Goal: Task Accomplishment & Management: Manage account settings

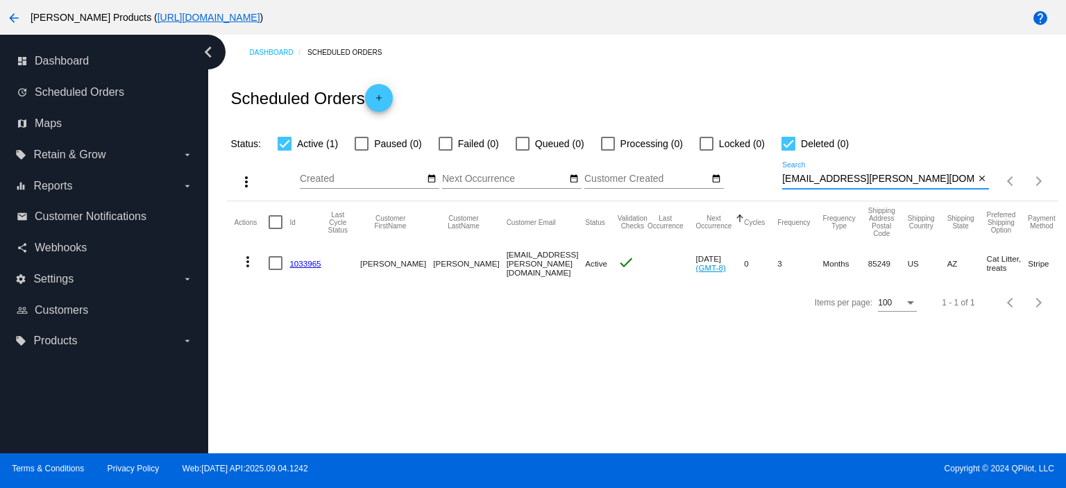
drag, startPoint x: 874, startPoint y: 178, endPoint x: 773, endPoint y: 191, distance: 102.1
click at [773, 191] on div "more_vert Sep Jan Feb Mar [DATE]" at bounding box center [642, 176] width 830 height 49
paste input "[EMAIL_ADDRESS][DOMAIN_NAME]"
type input "[EMAIL_ADDRESS][DOMAIN_NAME]"
click at [307, 261] on link "959734" at bounding box center [302, 263] width 27 height 9
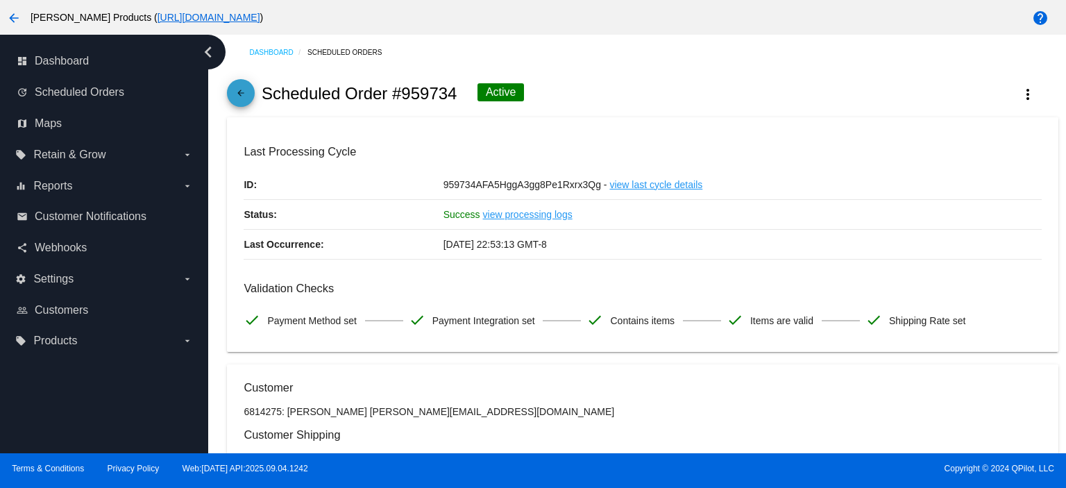
click at [248, 99] on mat-icon "arrow_back" at bounding box center [240, 96] width 17 height 17
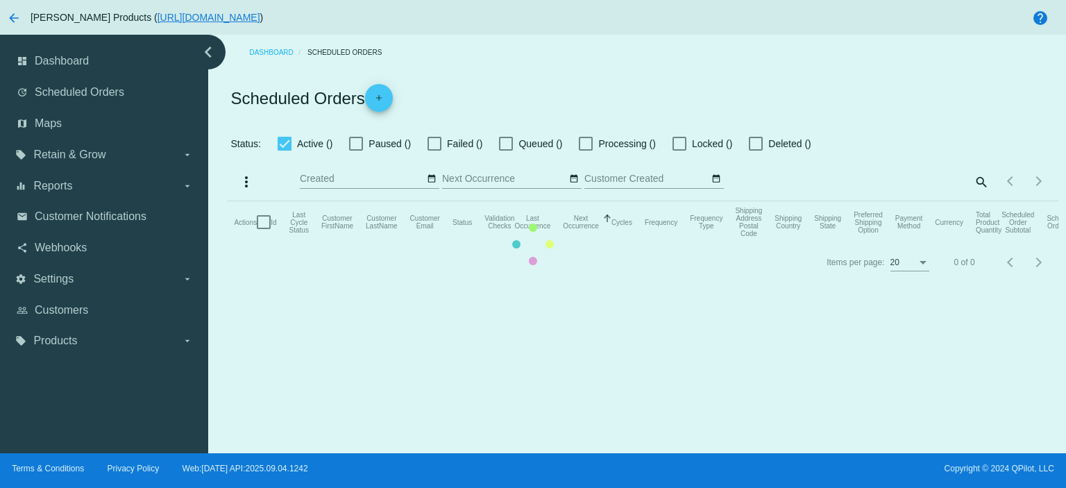
checkbox input "true"
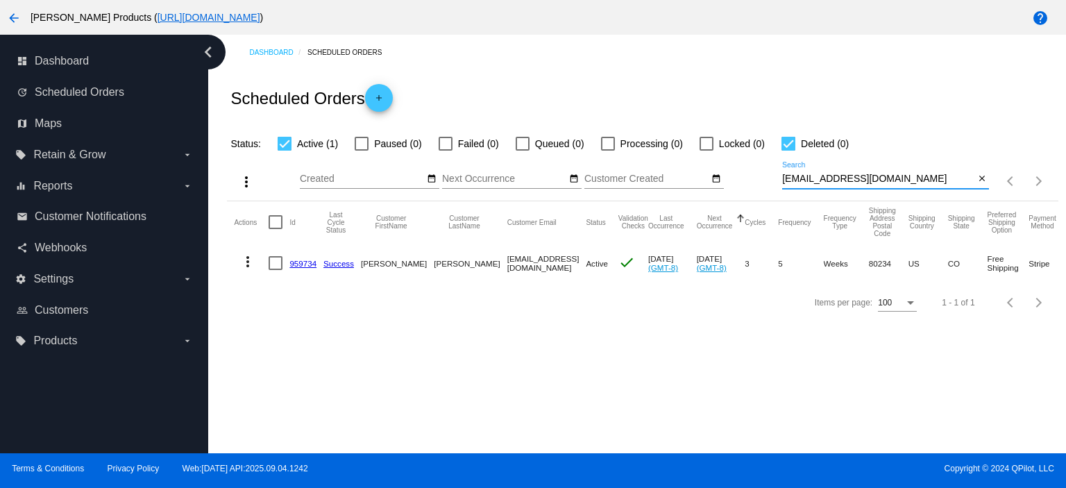
drag, startPoint x: 887, startPoint y: 183, endPoint x: 699, endPoint y: 195, distance: 189.1
click at [706, 195] on div "more_vert Sep Jan Feb Mar [DATE]" at bounding box center [642, 176] width 830 height 49
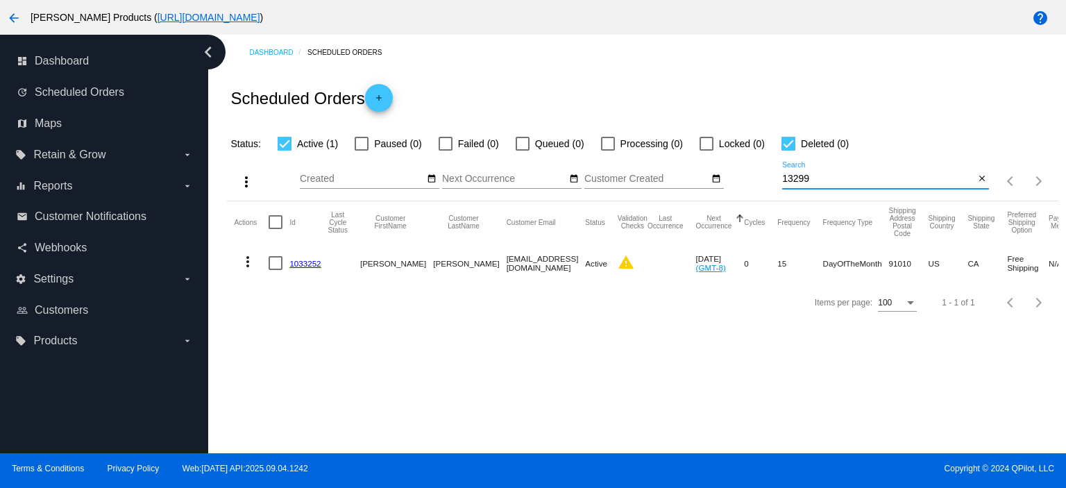
type input "13299"
click at [305, 260] on link "1033252" at bounding box center [304, 263] width 31 height 9
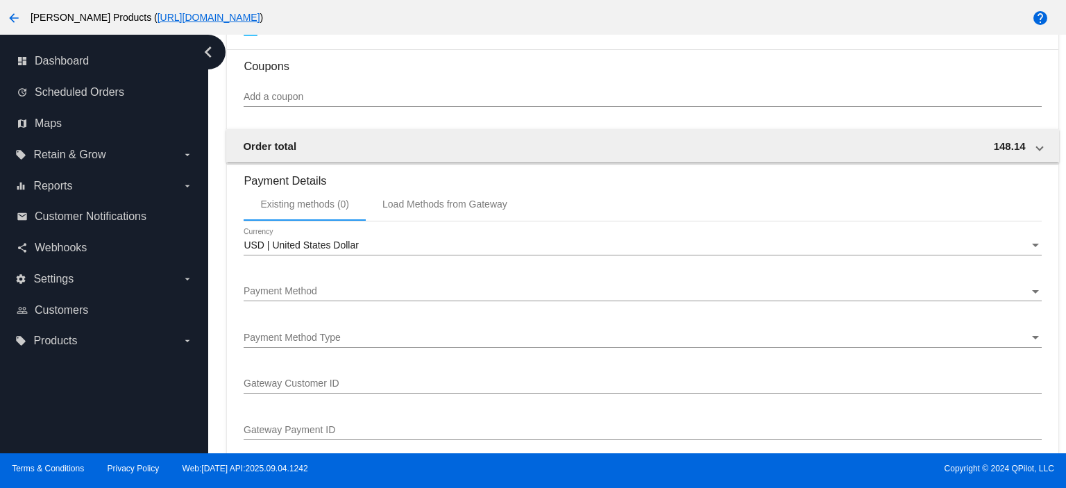
scroll to position [1202, 0]
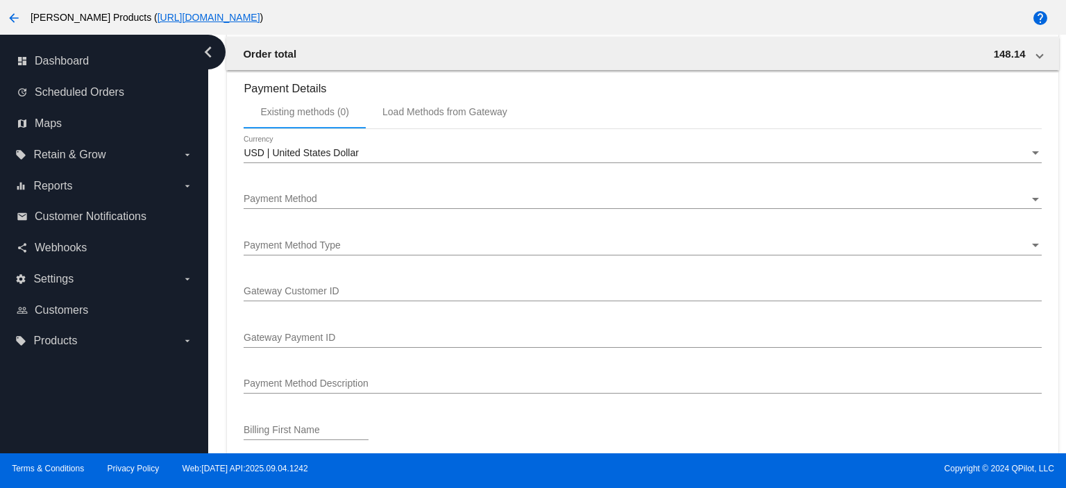
click at [268, 194] on div "Payment Method Payment Method" at bounding box center [642, 195] width 797 height 27
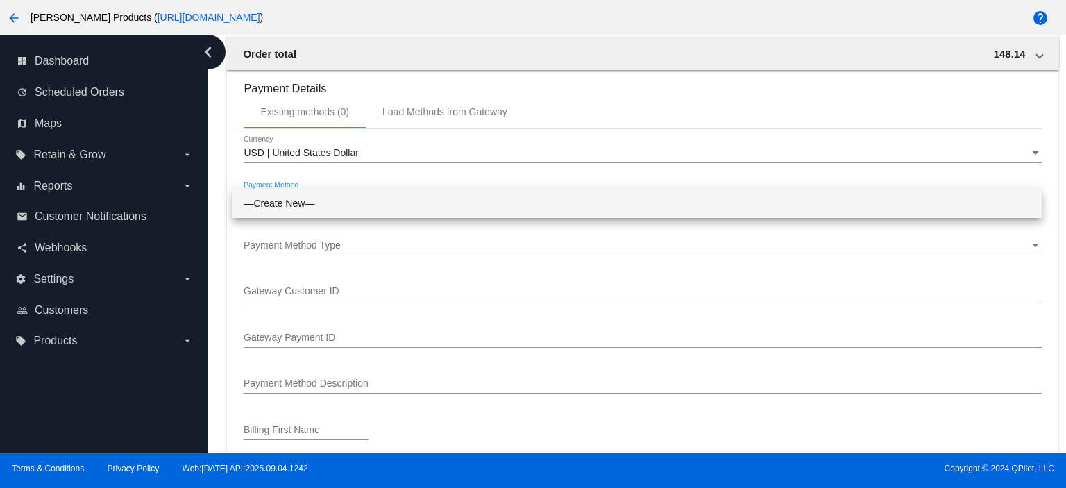
click at [268, 195] on span "—Create New—" at bounding box center [637, 203] width 787 height 29
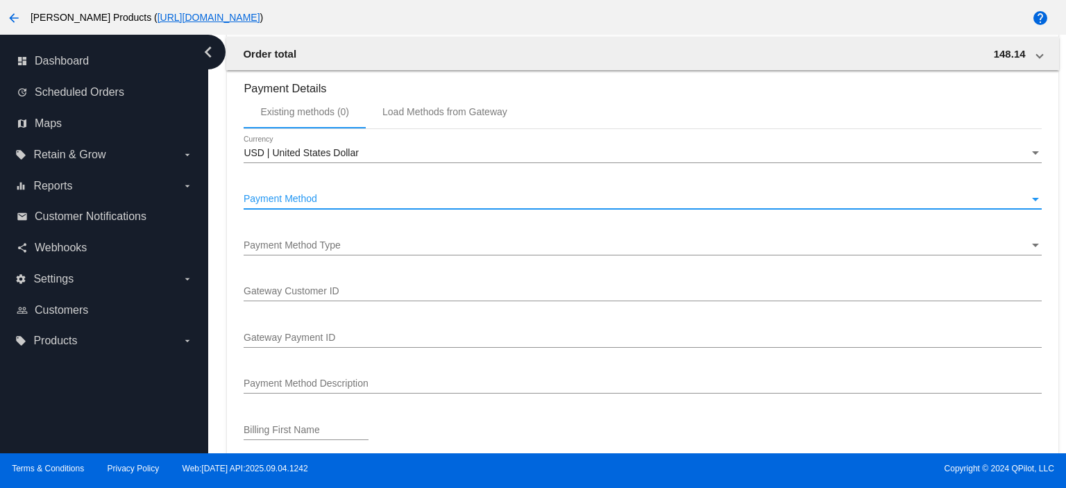
click at [313, 199] on span "Payment Method" at bounding box center [281, 198] width 74 height 11
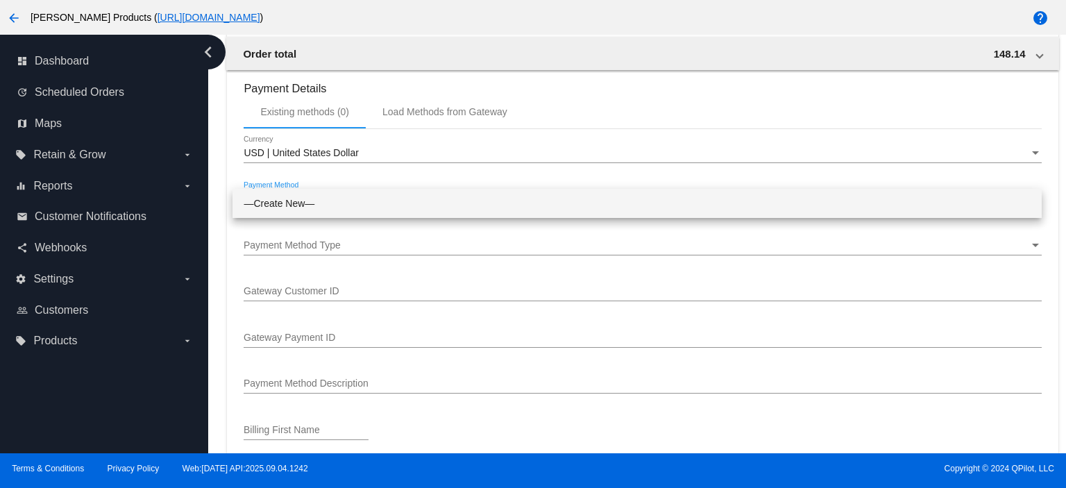
click at [308, 208] on span "—Create New—" at bounding box center [637, 203] width 787 height 29
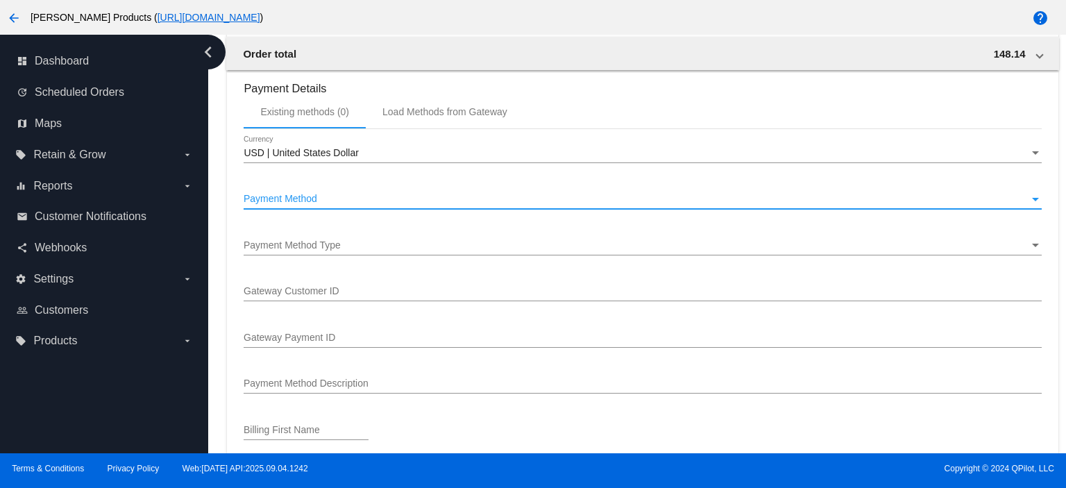
click at [283, 250] on span "Payment Method Type" at bounding box center [292, 244] width 97 height 11
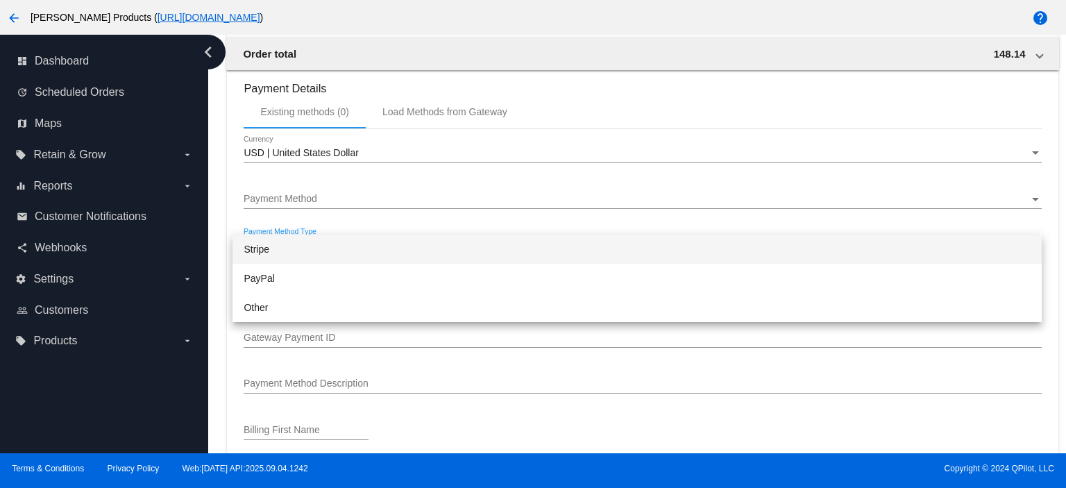
click at [283, 250] on span "Stripe" at bounding box center [637, 248] width 787 height 29
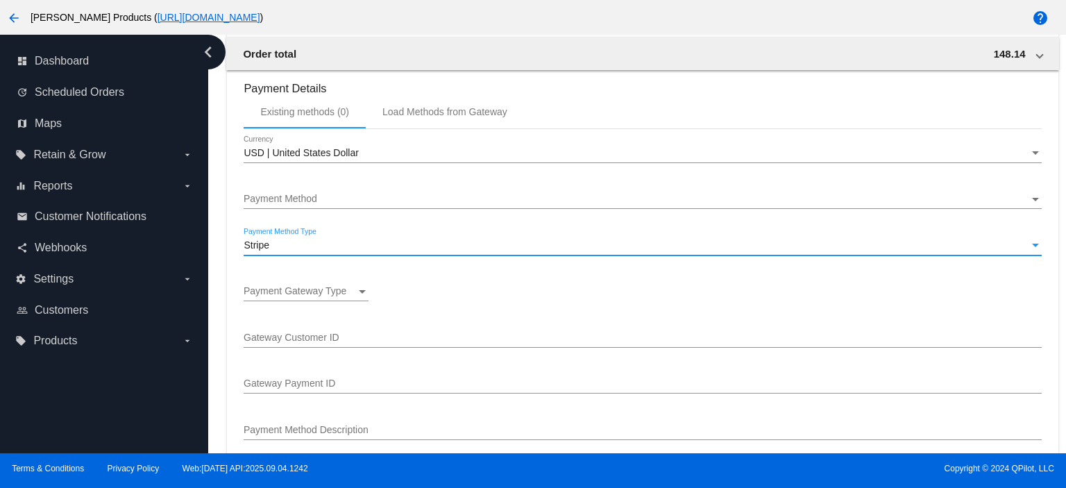
click at [276, 295] on span "Payment Gateway Type" at bounding box center [295, 290] width 103 height 11
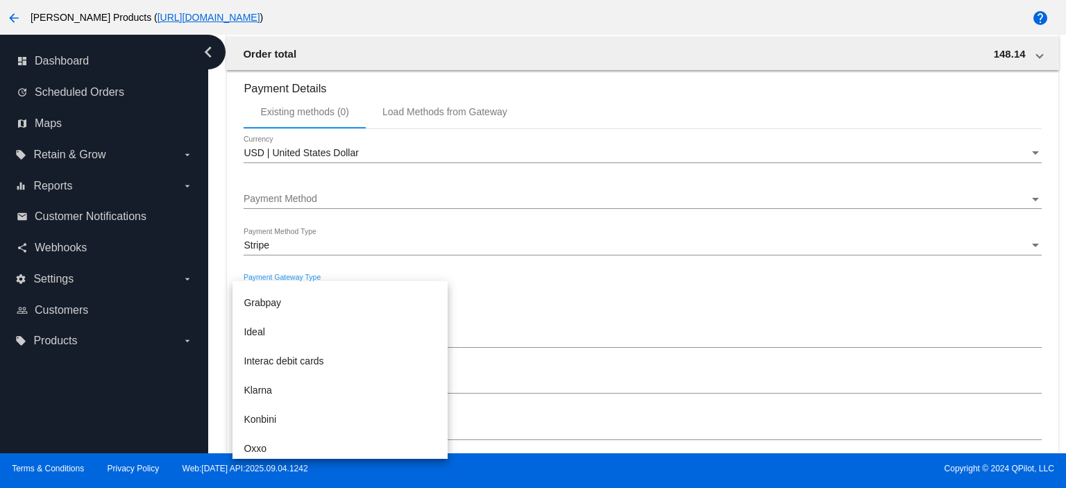
scroll to position [92, 0]
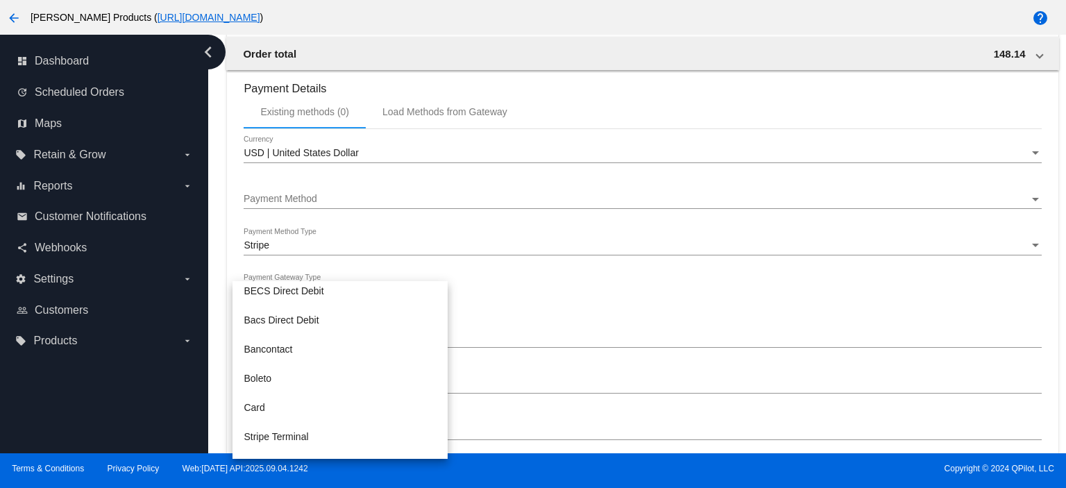
click at [452, 221] on div at bounding box center [533, 244] width 1066 height 488
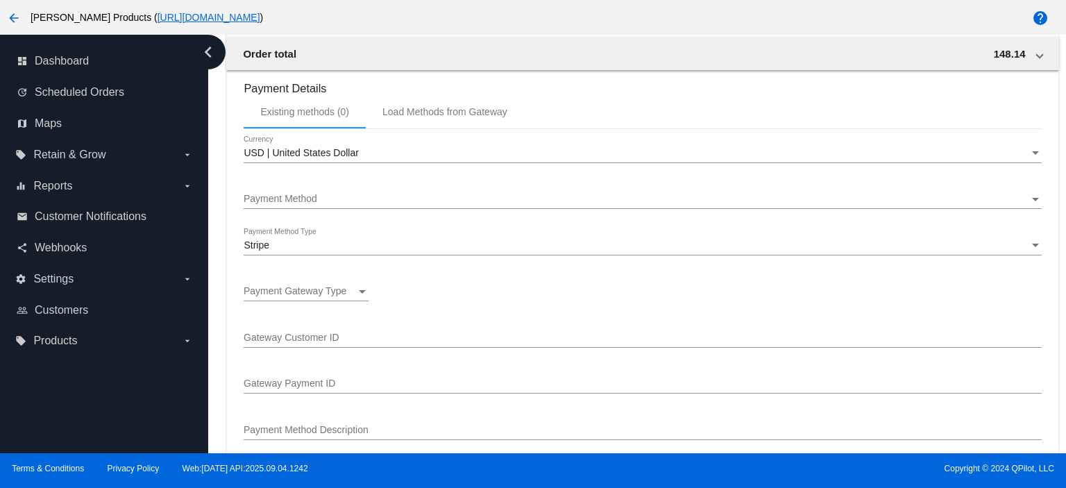
click at [302, 343] on input "Gateway Customer ID" at bounding box center [642, 337] width 797 height 11
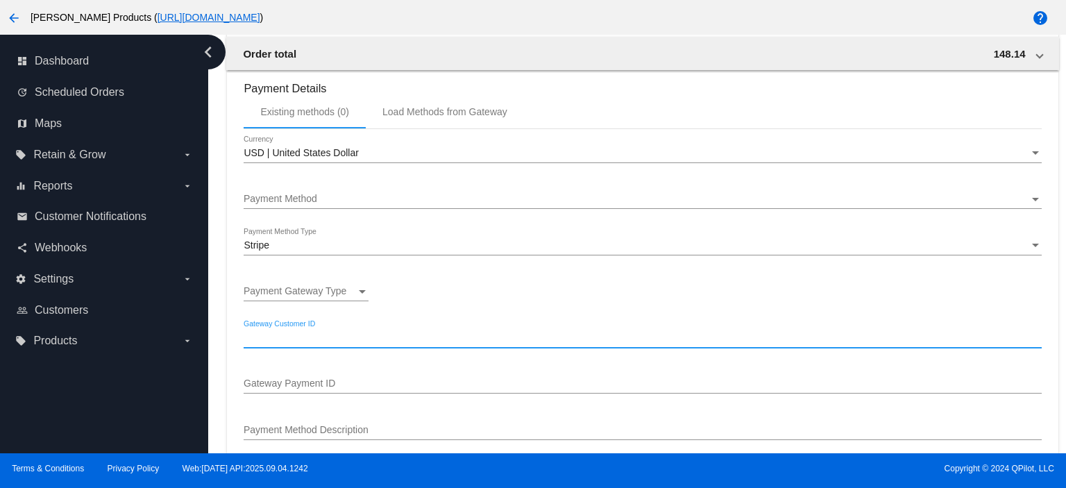
paste input "1Euo5qCKibLm462R"
click at [244, 339] on input "1Euo5qCKibLm462R" at bounding box center [642, 337] width 797 height 11
type input "1Euo5qCKibLm462R"
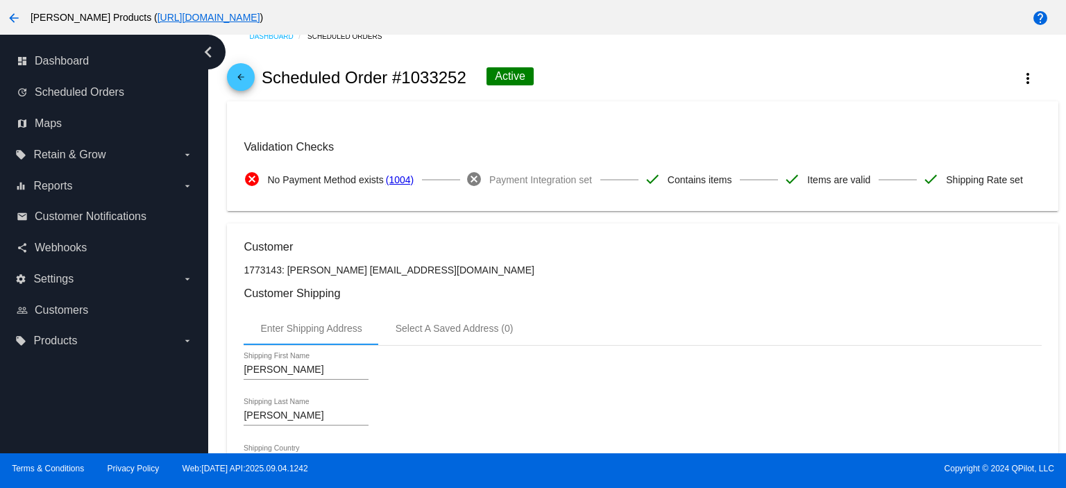
scroll to position [0, 0]
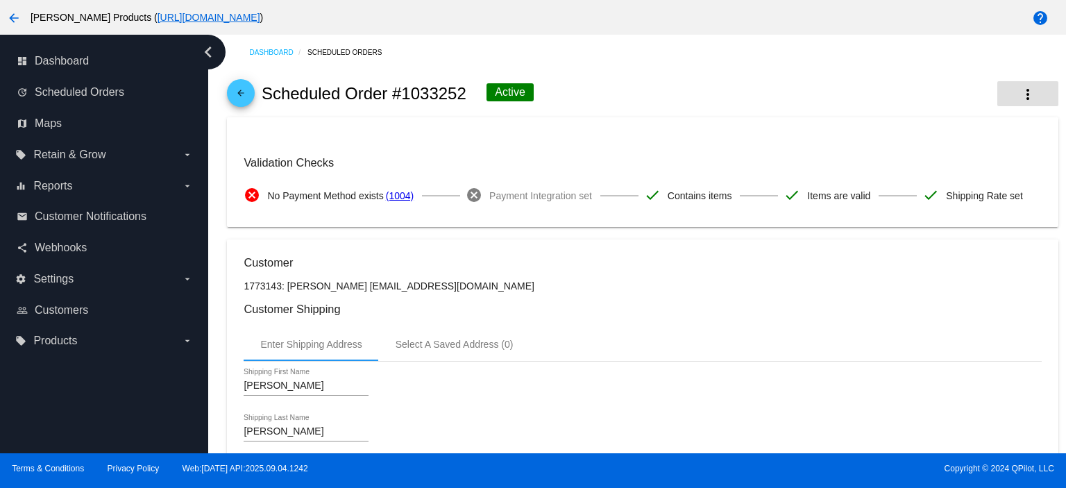
click at [1019, 91] on mat-icon "more_vert" at bounding box center [1027, 94] width 17 height 17
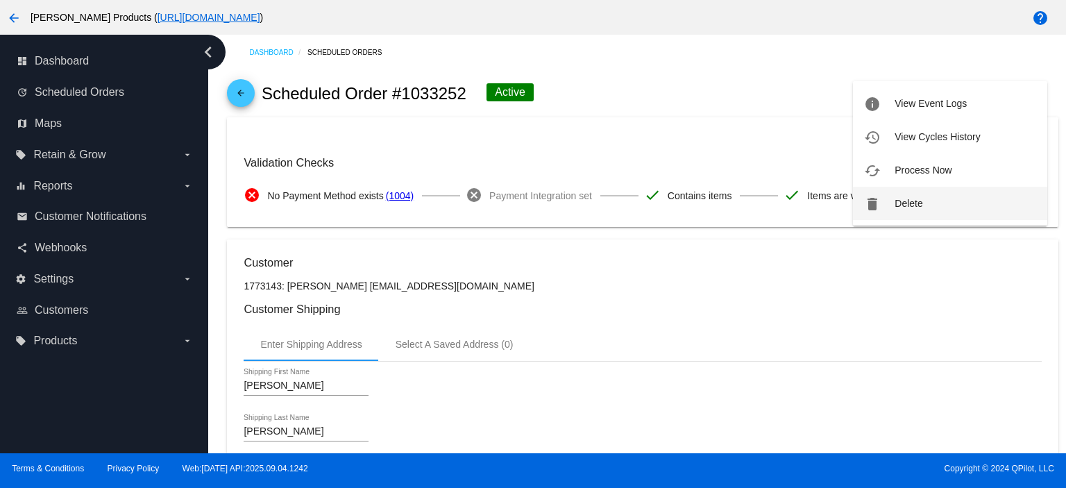
click at [914, 202] on span "Delete" at bounding box center [908, 203] width 28 height 11
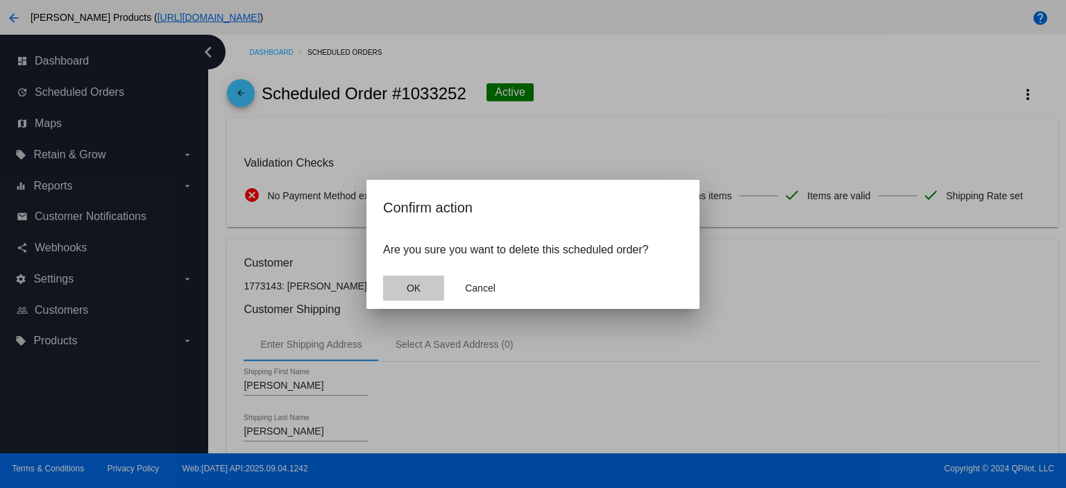
click at [393, 291] on button "OK" at bounding box center [413, 287] width 61 height 25
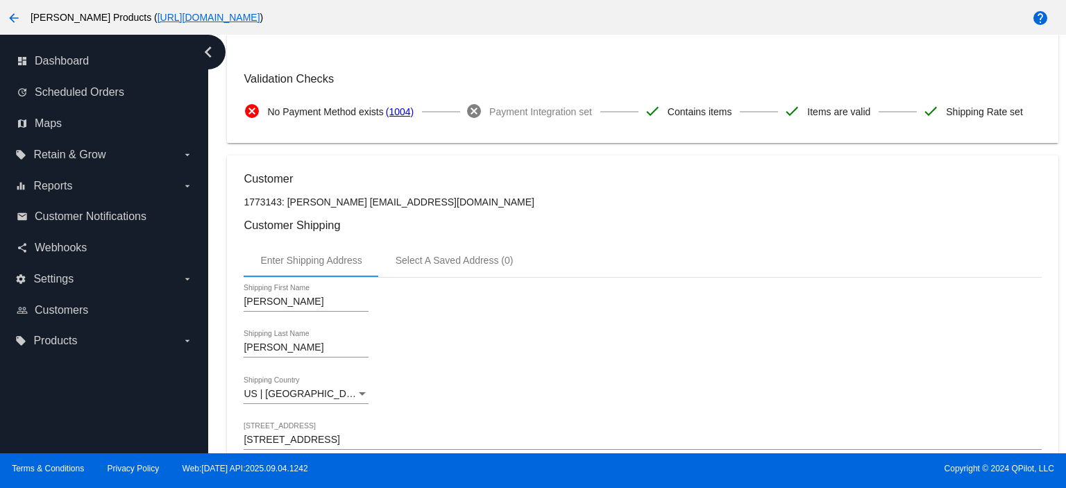
scroll to position [277, 0]
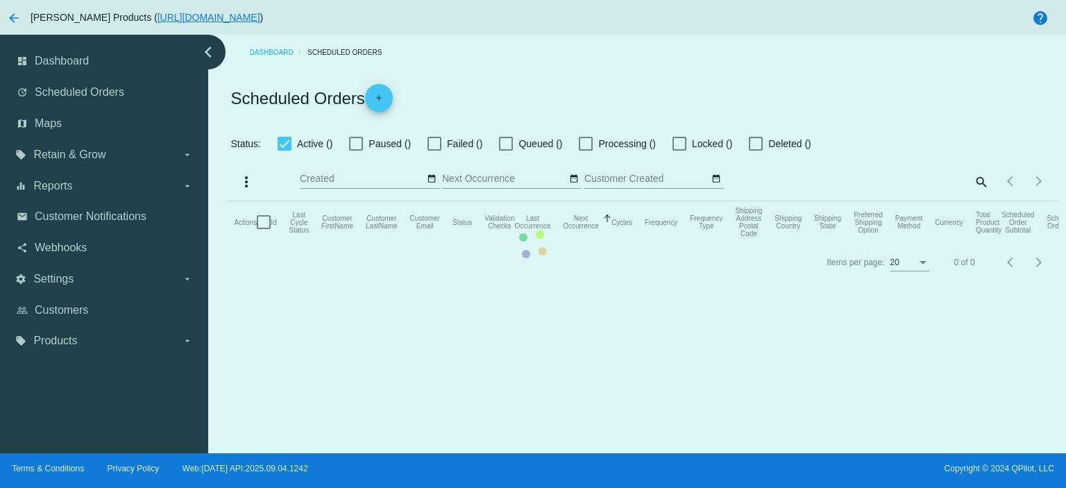
checkbox input "true"
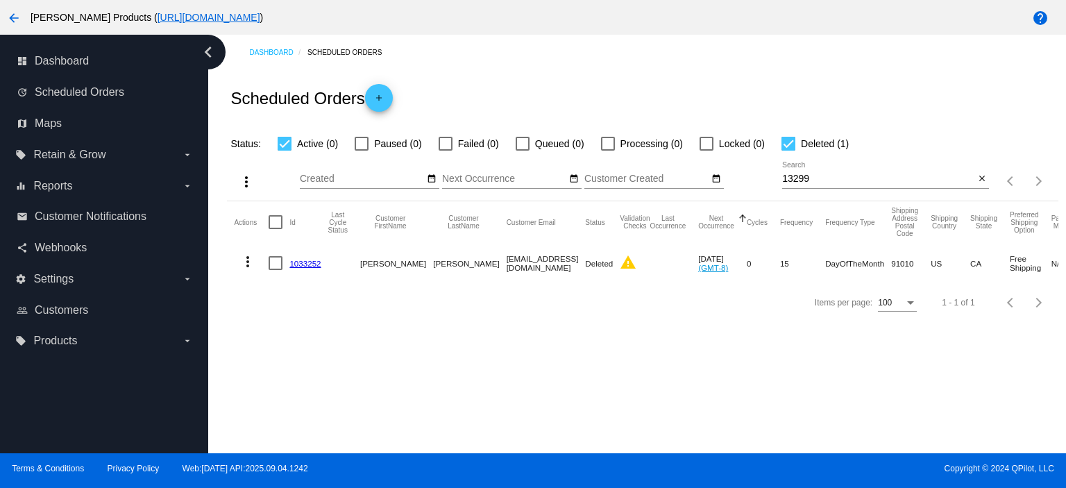
click at [296, 264] on link "1033252" at bounding box center [304, 263] width 31 height 9
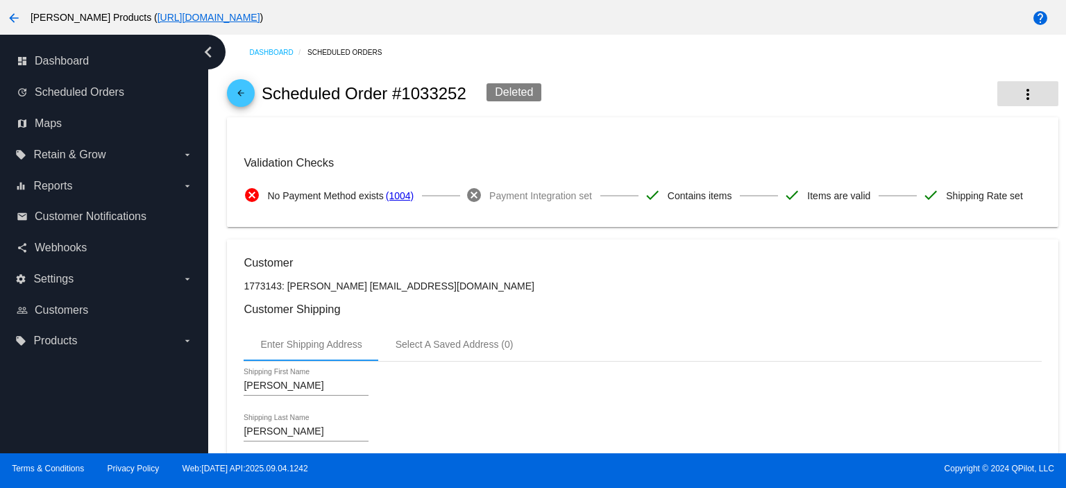
click at [1021, 99] on mat-icon "more_vert" at bounding box center [1027, 94] width 17 height 17
click at [663, 87] on div at bounding box center [533, 244] width 1066 height 488
click at [234, 87] on span "arrow_back" at bounding box center [240, 96] width 17 height 34
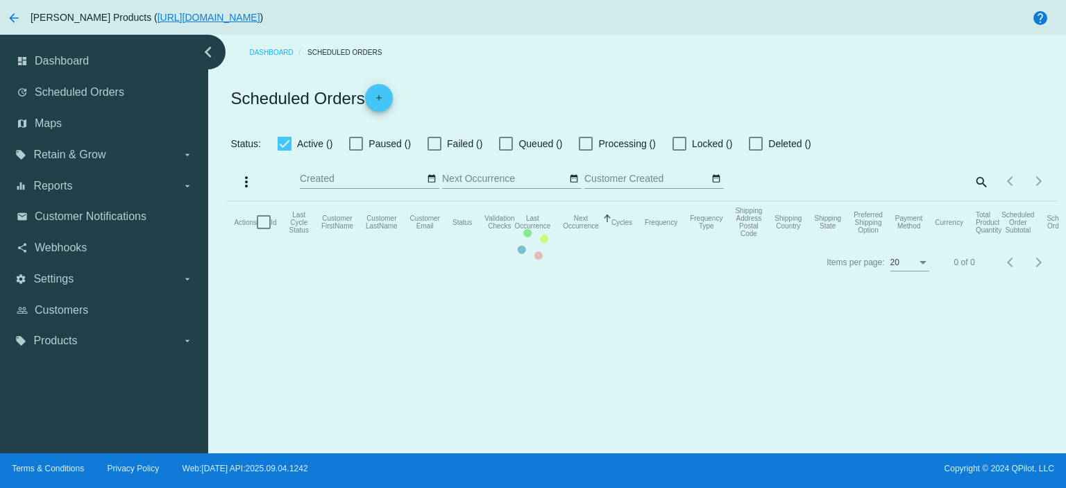
checkbox input "true"
click at [381, 201] on mat-table "Actions Id Last Cycle Status Customer FirstName Customer LastName Customer Emai…" at bounding box center [642, 222] width 830 height 42
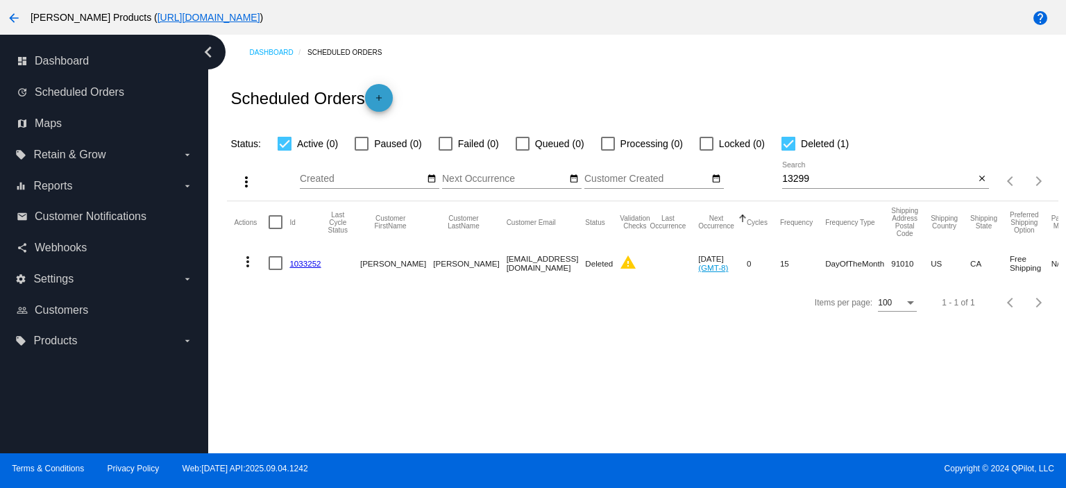
click at [384, 96] on mat-icon "add" at bounding box center [378, 101] width 17 height 17
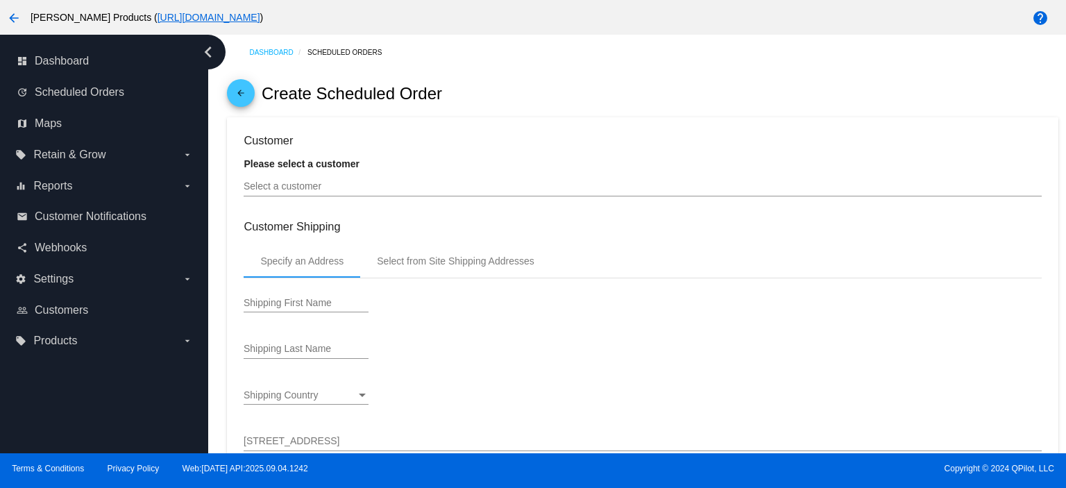
type input "[DATE]"
click at [253, 188] on input "Select a customer" at bounding box center [642, 186] width 797 height 11
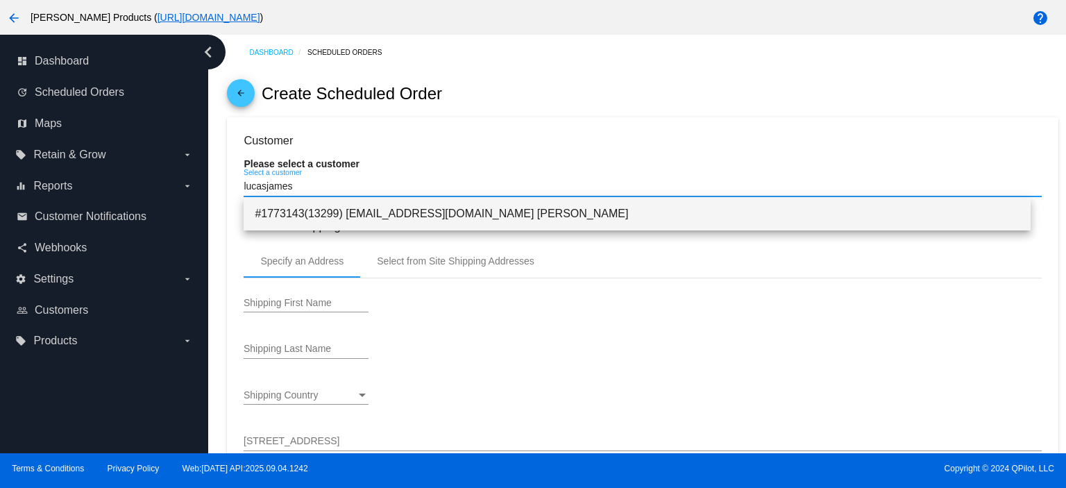
type input "lucasjames"
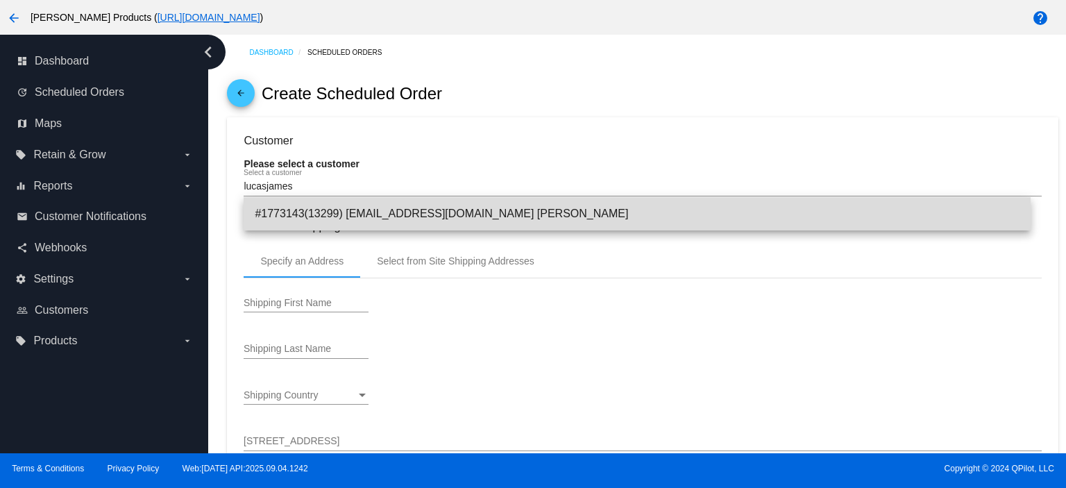
click at [367, 219] on span "#1773143(13299) [EMAIL_ADDRESS][DOMAIN_NAME] [PERSON_NAME]" at bounding box center [637, 213] width 764 height 33
type input "[PERSON_NAME]"
type input "[STREET_ADDRESS]"
type input "[PERSON_NAME]"
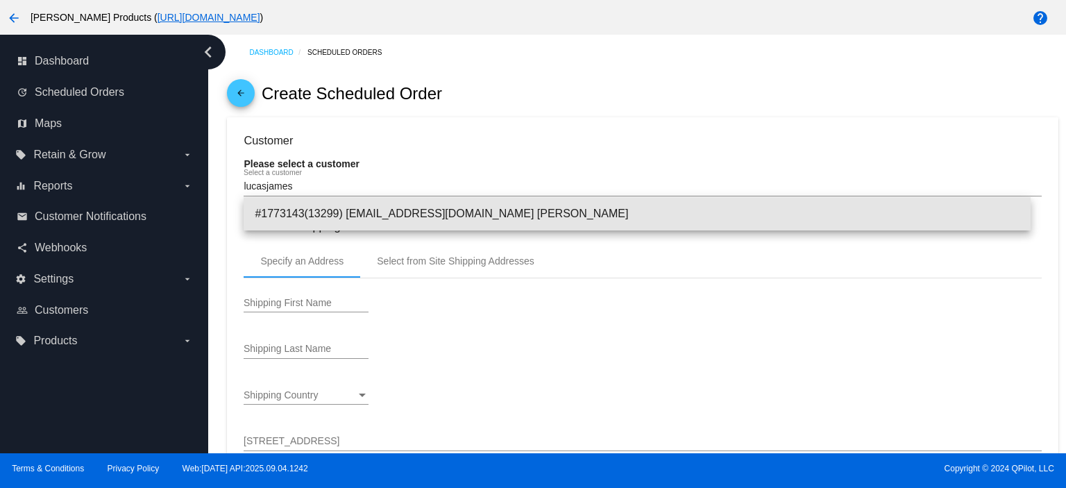
type input "91010"
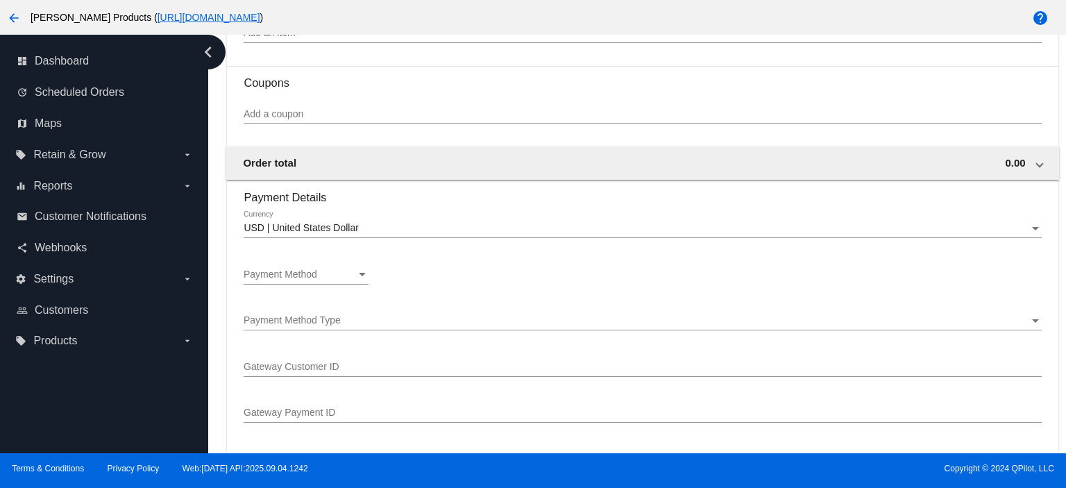
scroll to position [1017, 0]
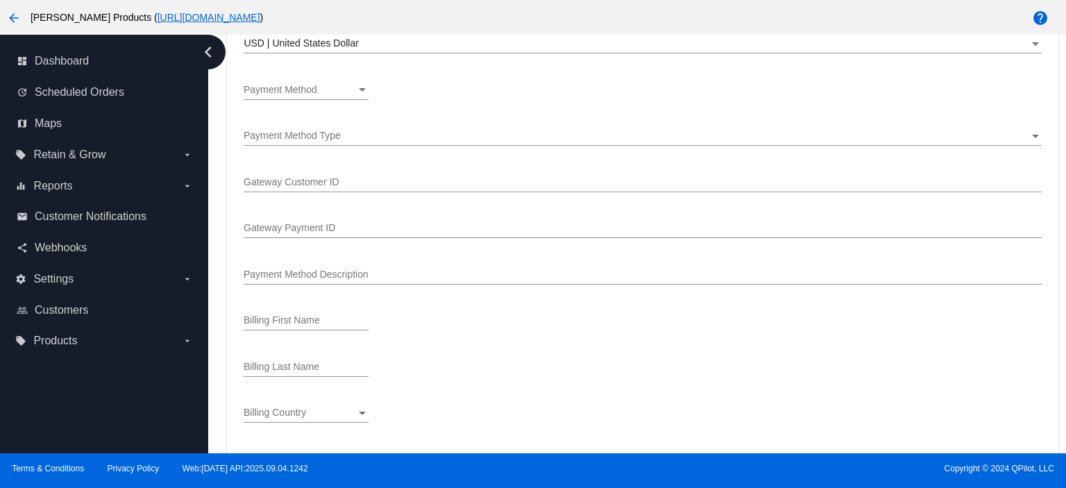
click at [308, 90] on span "Payment Method" at bounding box center [281, 89] width 74 height 11
click at [308, 90] on span "—Create New—" at bounding box center [306, 92] width 125 height 29
click at [291, 152] on div "Payment Method Type Payment Method Type" at bounding box center [642, 139] width 797 height 40
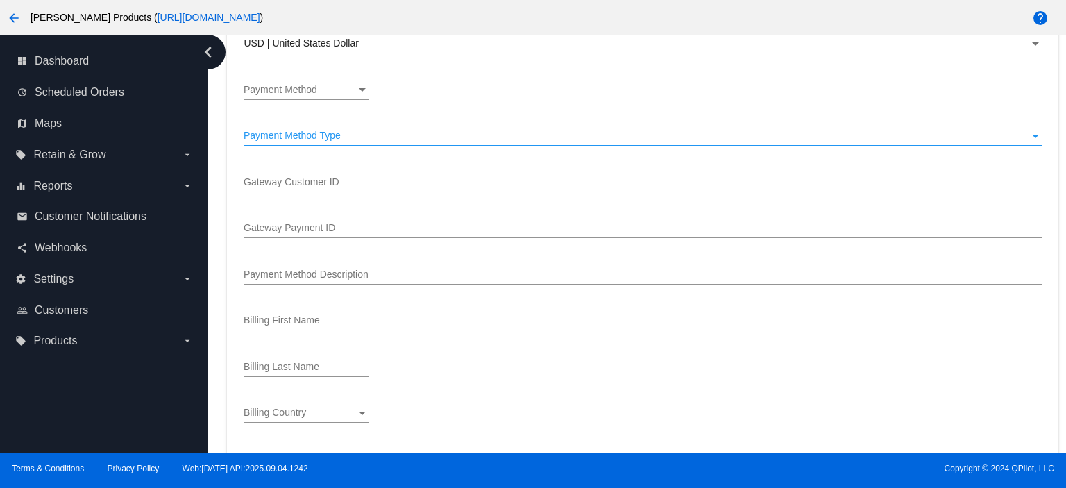
click at [297, 139] on span "Payment Method Type" at bounding box center [292, 135] width 97 height 11
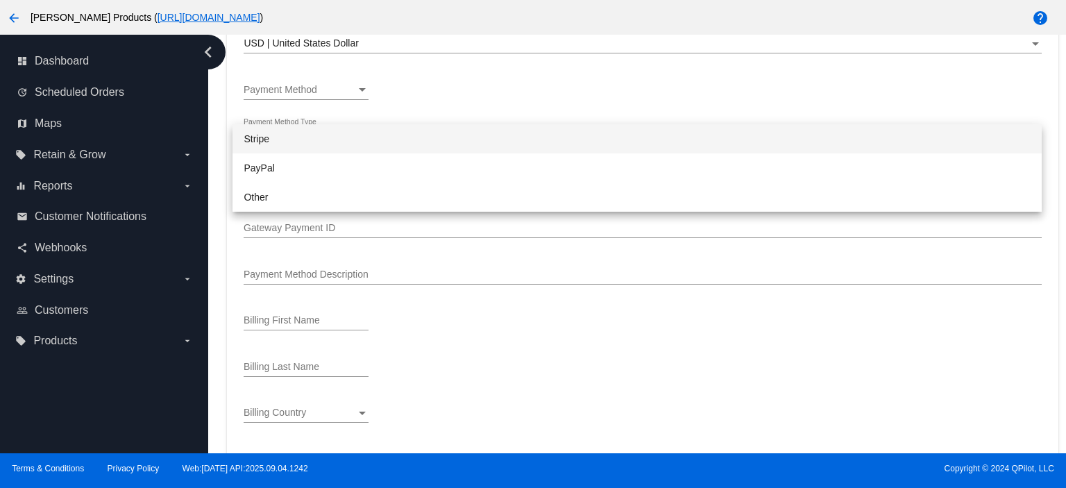
click at [295, 237] on div at bounding box center [533, 244] width 1066 height 488
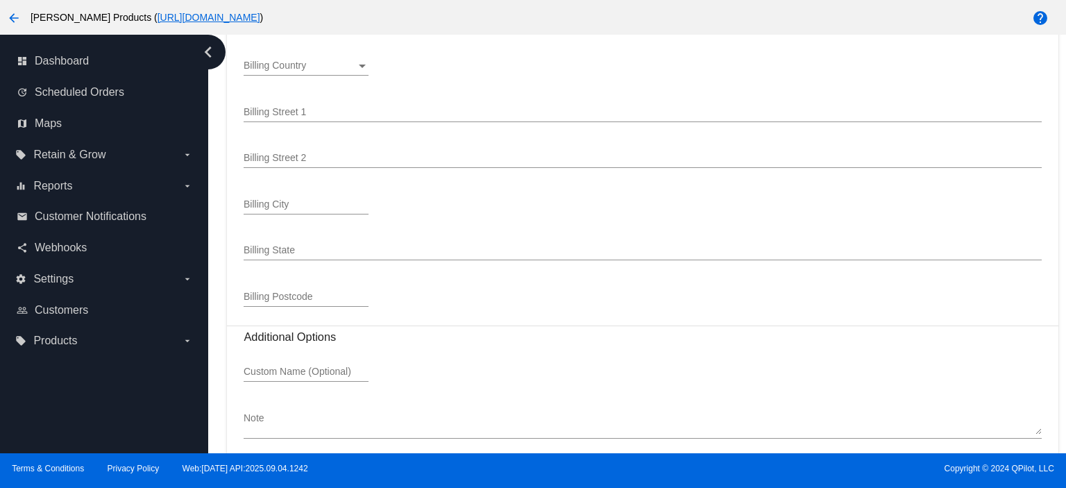
scroll to position [1413, 0]
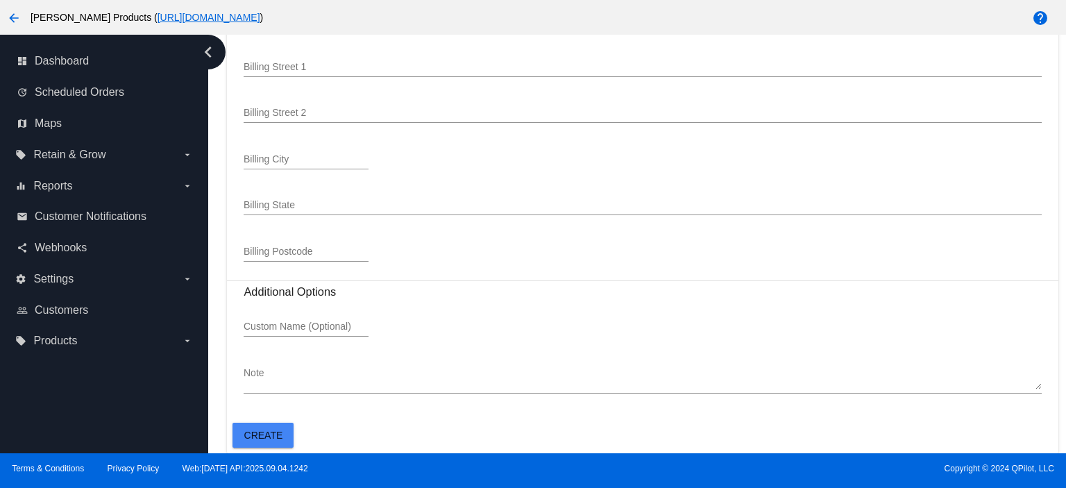
click at [273, 422] on mat-card-actions "Create" at bounding box center [641, 432] width 819 height 31
click at [270, 425] on button "Create" at bounding box center [262, 434] width 61 height 25
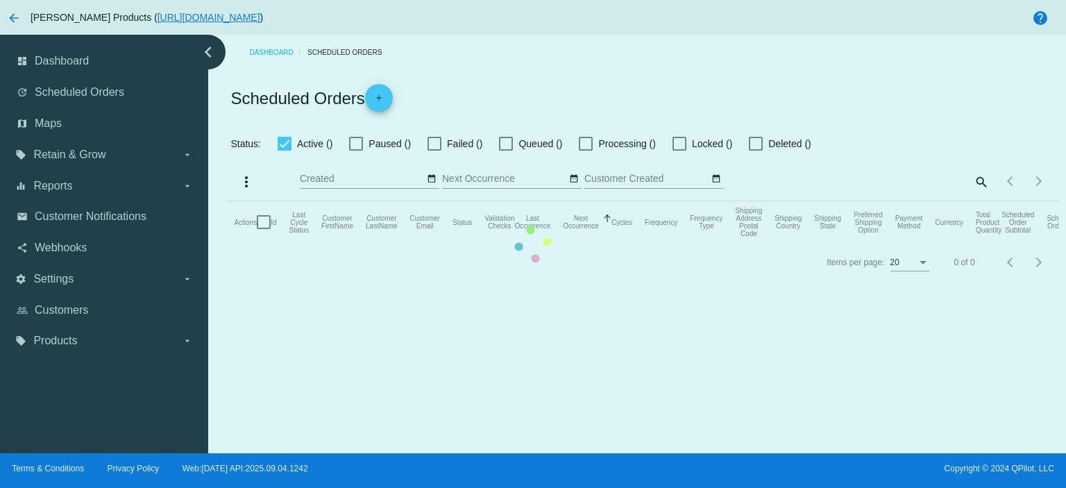
checkbox input "true"
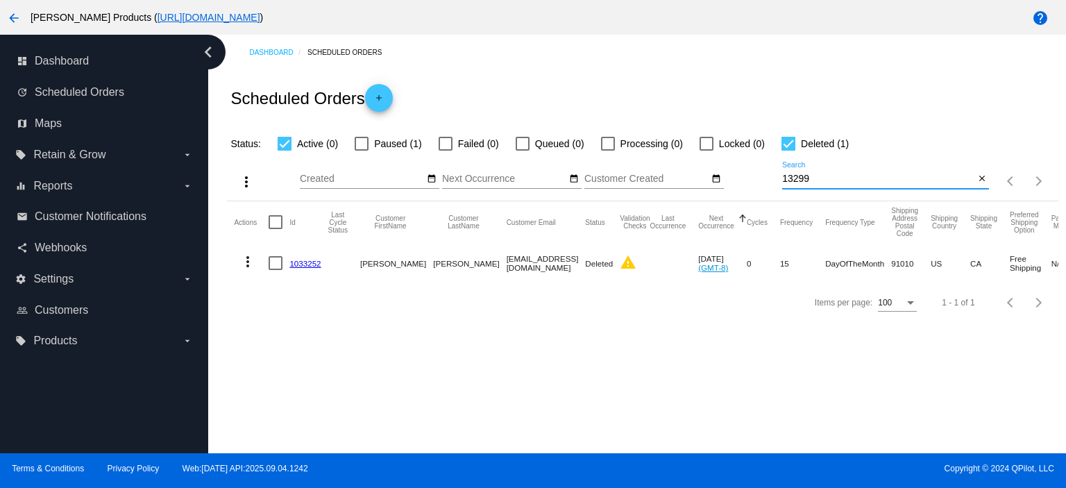
drag, startPoint x: 812, startPoint y: 179, endPoint x: 755, endPoint y: 187, distance: 58.2
click at [755, 187] on div "more_vert Sep Jan Feb Mar [DATE]" at bounding box center [642, 176] width 830 height 49
type input "lucasjames"
click at [366, 145] on div at bounding box center [361, 144] width 14 height 14
click at [361, 151] on input "Paused (1)" at bounding box center [361, 151] width 1 height 1
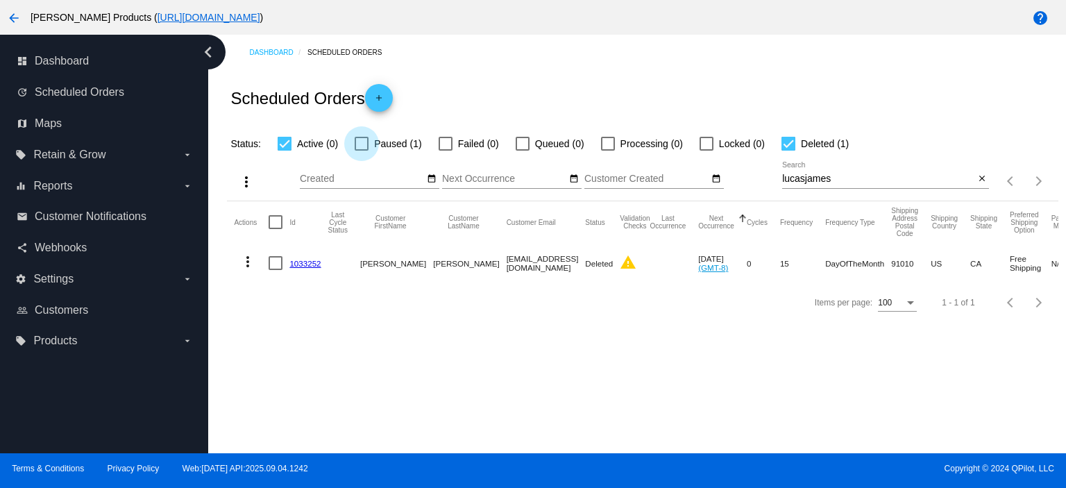
checkbox input "true"
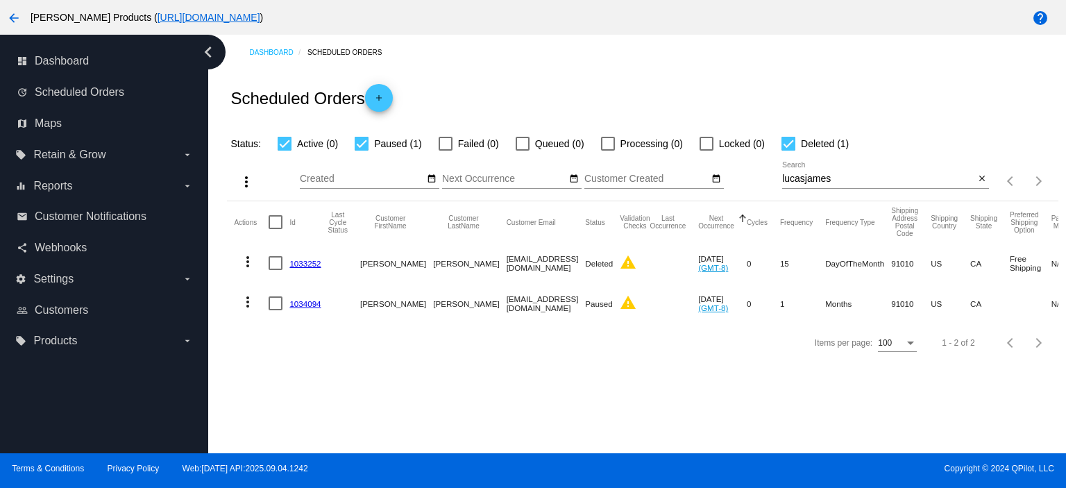
click at [300, 302] on link "1034094" at bounding box center [304, 303] width 31 height 9
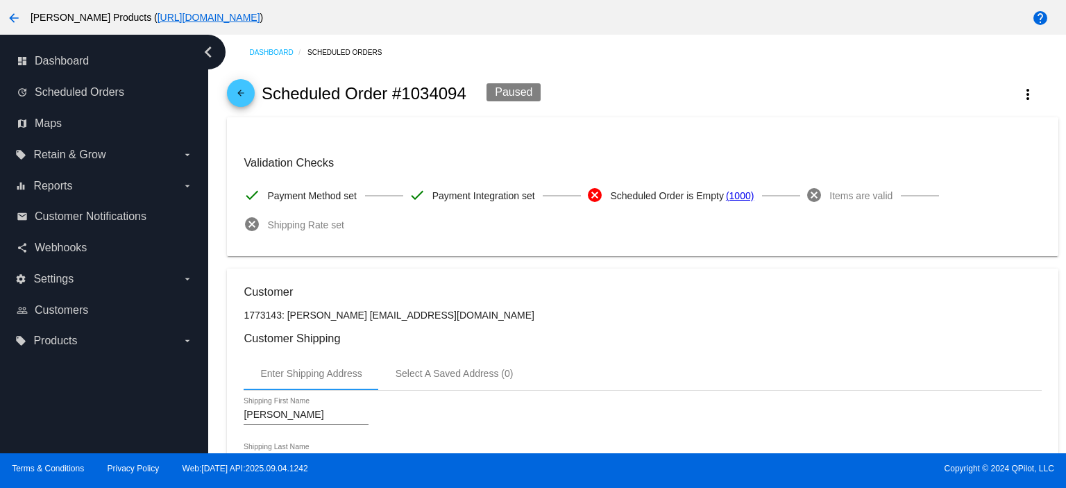
click at [239, 96] on mat-icon "arrow_back" at bounding box center [240, 96] width 17 height 17
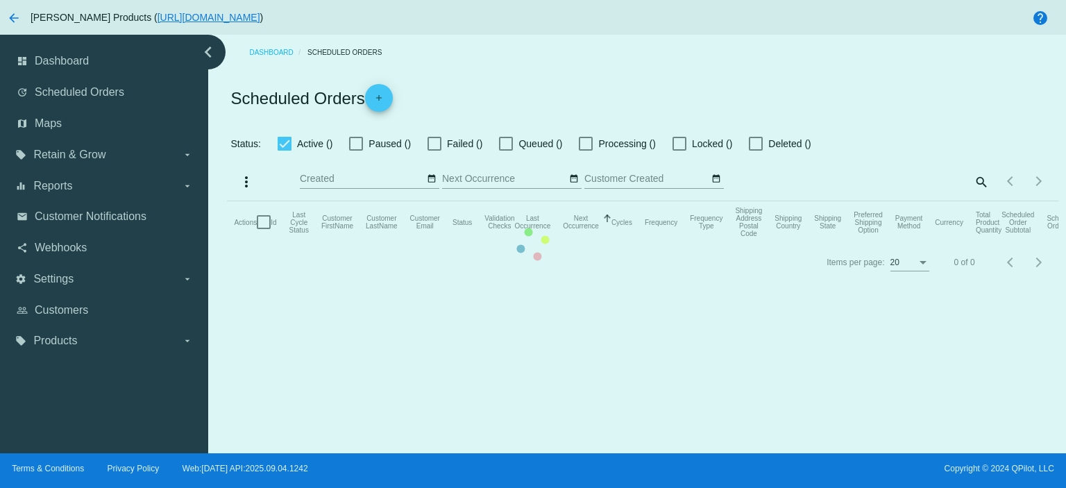
checkbox input "true"
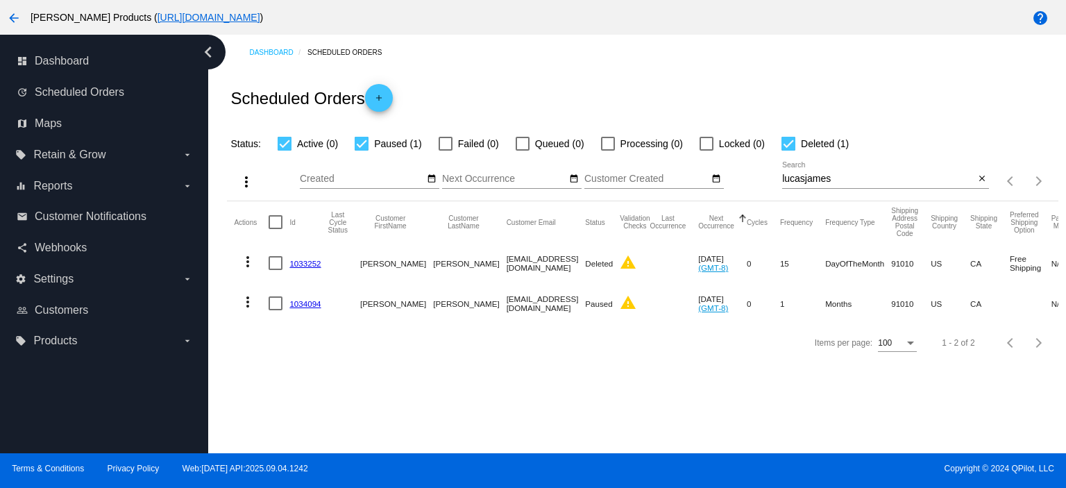
click at [305, 263] on link "1033252" at bounding box center [304, 263] width 31 height 9
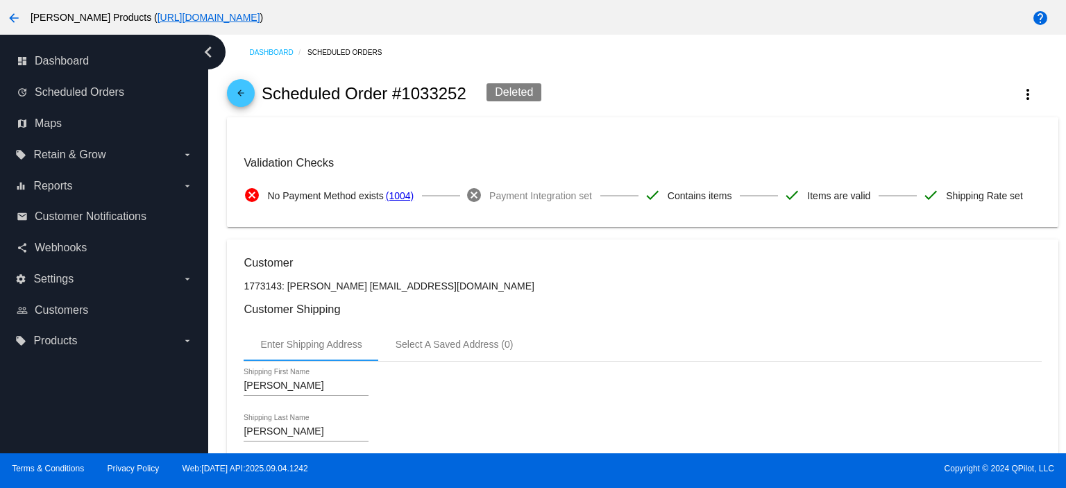
click at [247, 92] on mat-icon "arrow_back" at bounding box center [240, 96] width 17 height 17
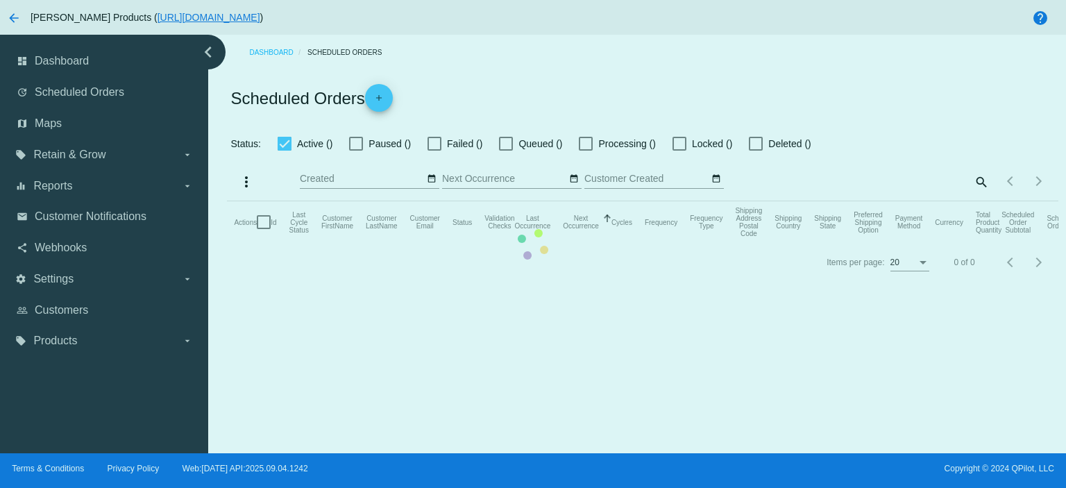
checkbox input "true"
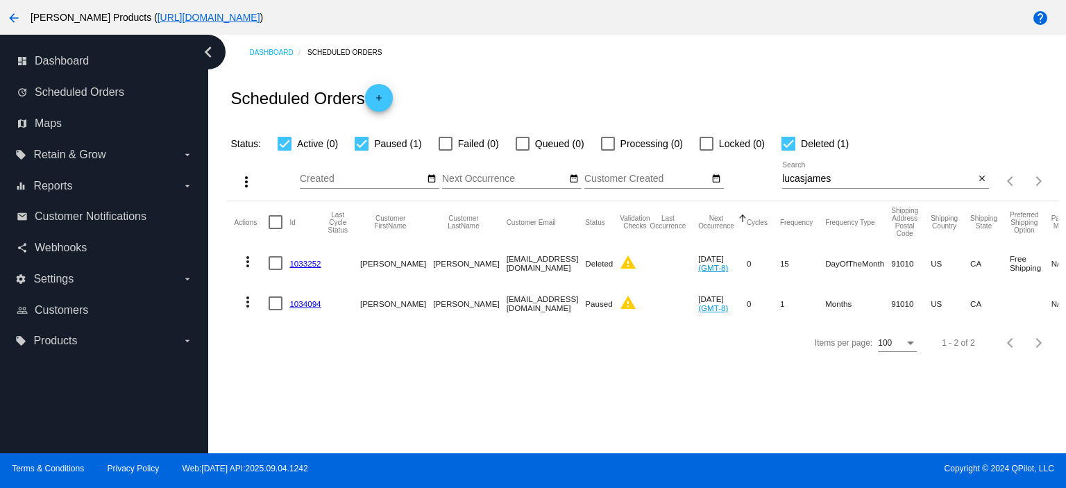
click at [300, 300] on link "1034094" at bounding box center [304, 303] width 31 height 9
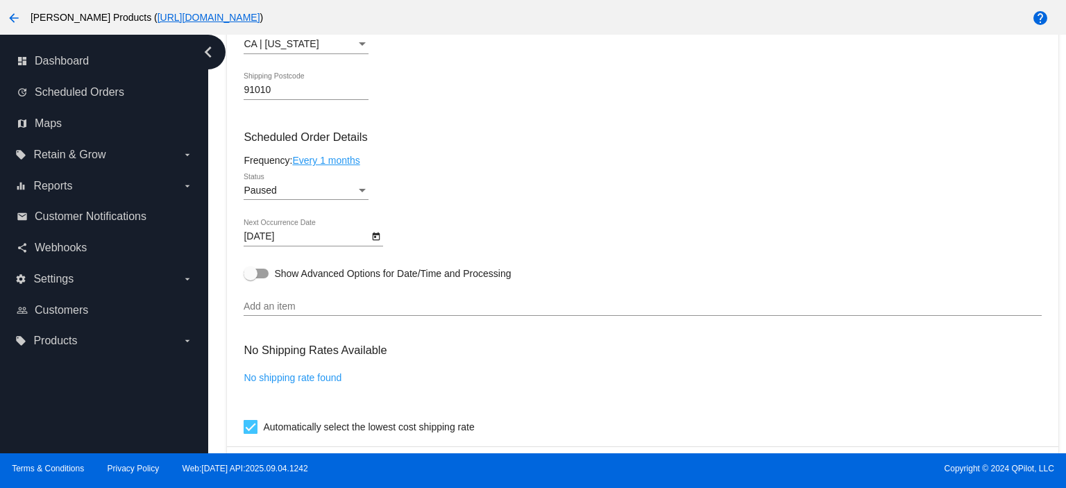
scroll to position [740, 0]
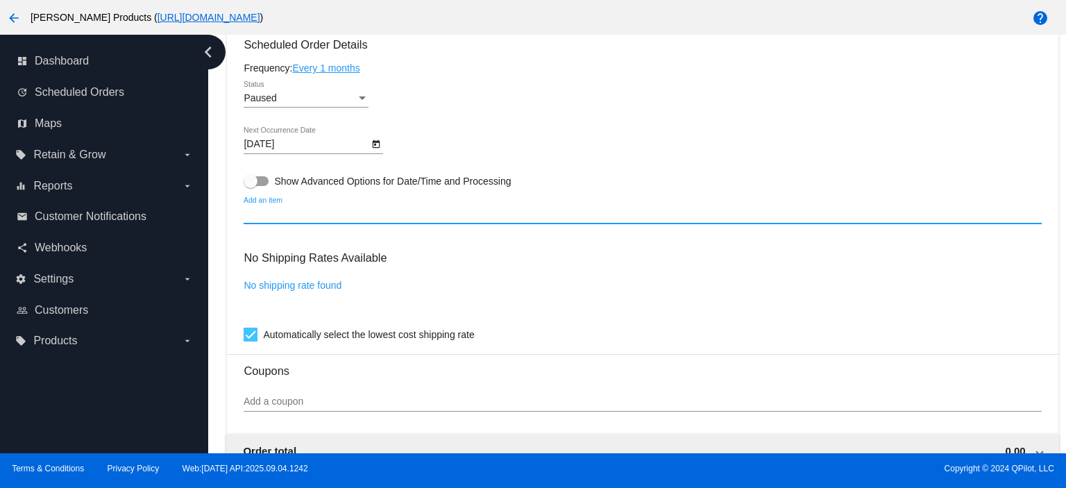
click at [264, 220] on input "Add an item" at bounding box center [642, 214] width 797 height 11
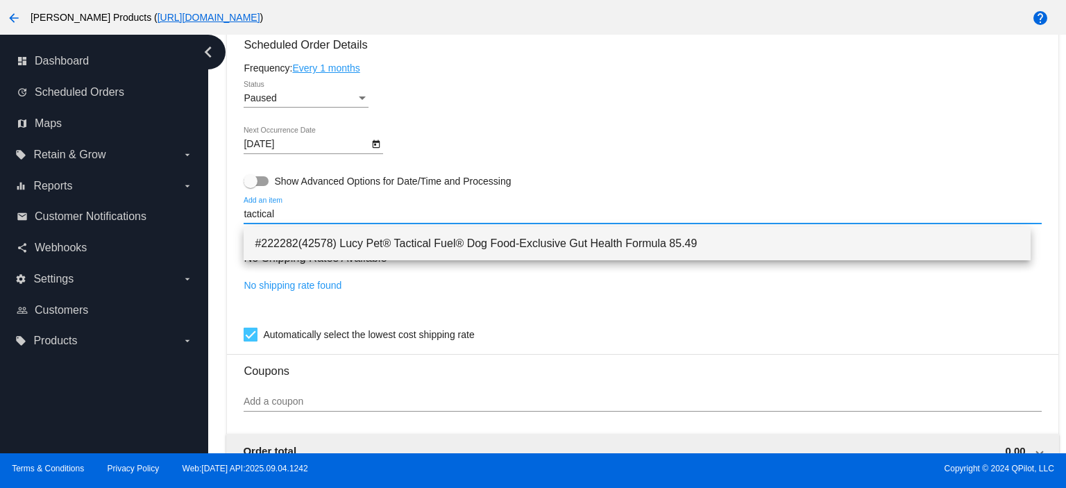
type input "tactical"
click at [302, 246] on span "#222282(42578) Lucy Pet® Tactical Fuel® Dog Food-Exclusive Gut Health Formula 8…" at bounding box center [637, 243] width 764 height 33
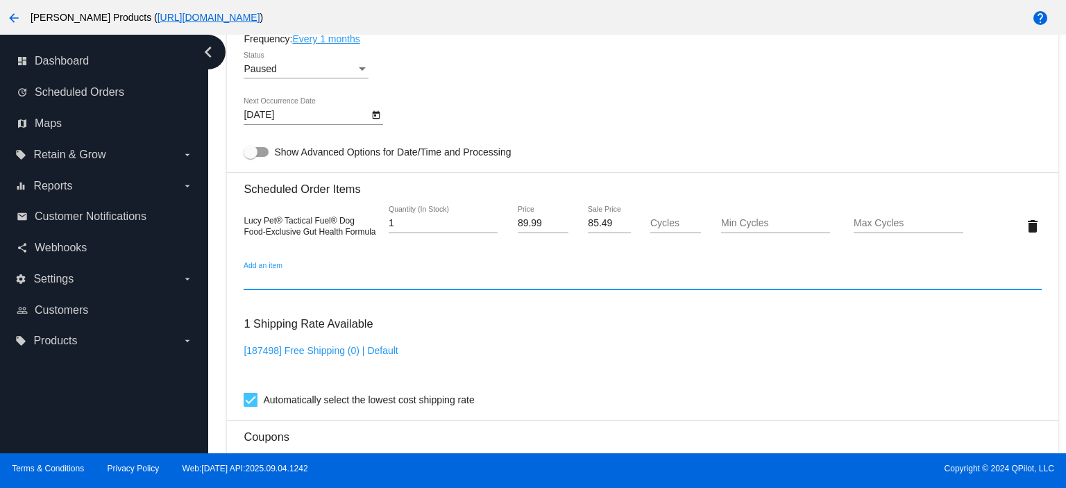
scroll to position [710, 0]
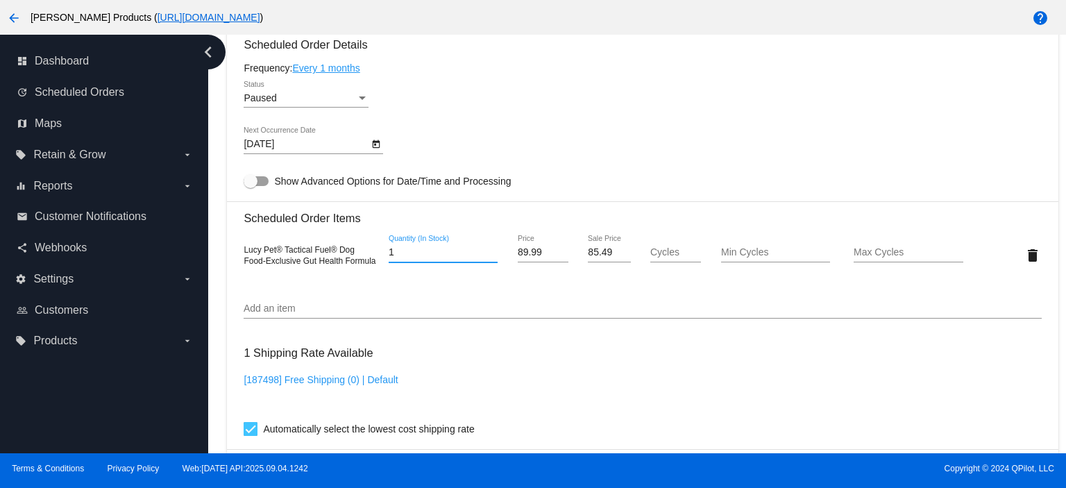
drag, startPoint x: 402, startPoint y: 255, endPoint x: 347, endPoint y: 255, distance: 54.8
click at [347, 255] on div "Lucy Pet® Tactical Fuel® Dog Food-Exclusive Gut Health Formula 1 Quantity (In S…" at bounding box center [642, 255] width 797 height 40
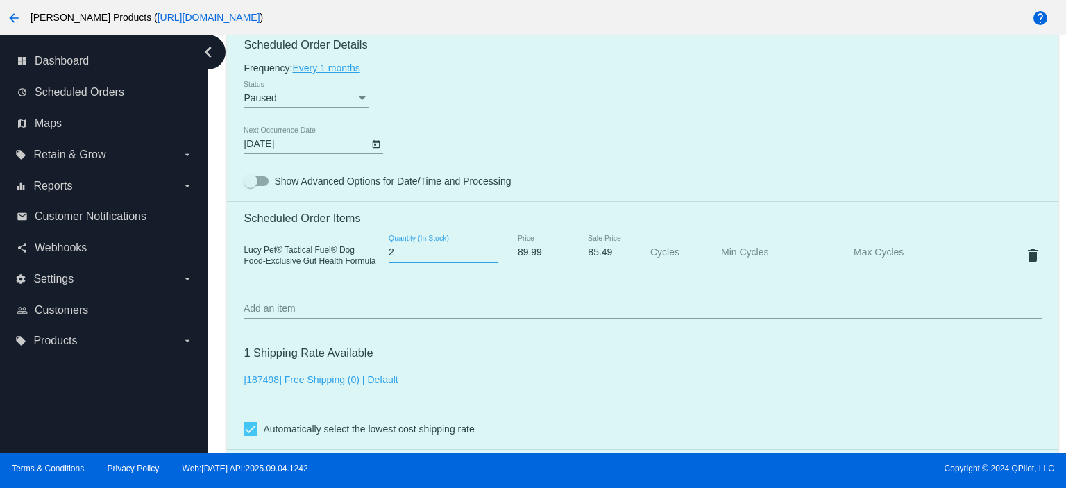
type input "2"
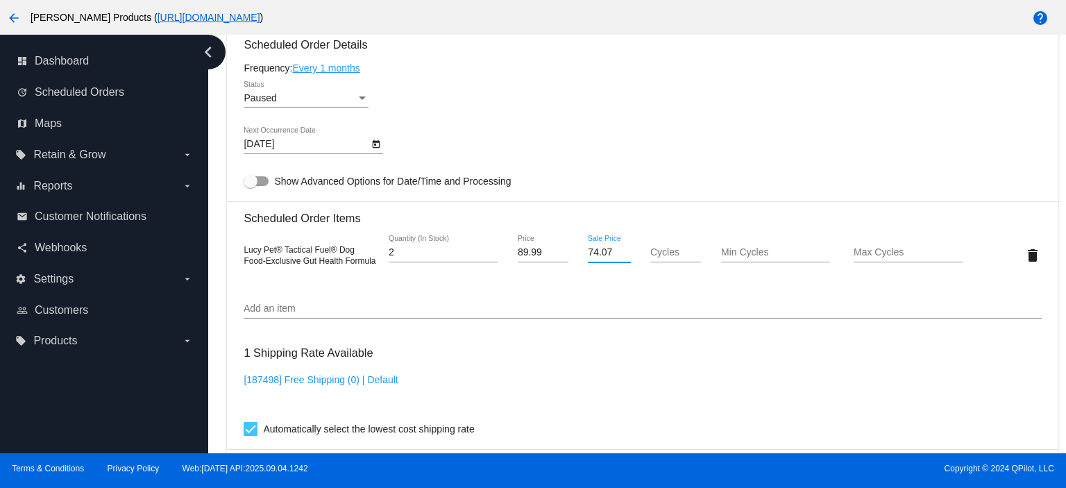
type input "74.07"
type input "100"
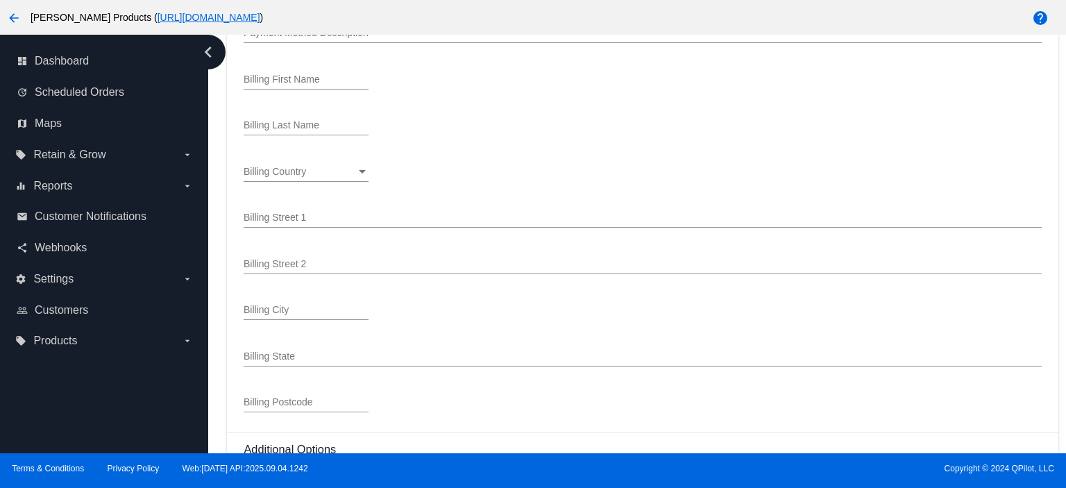
scroll to position [1729, 0]
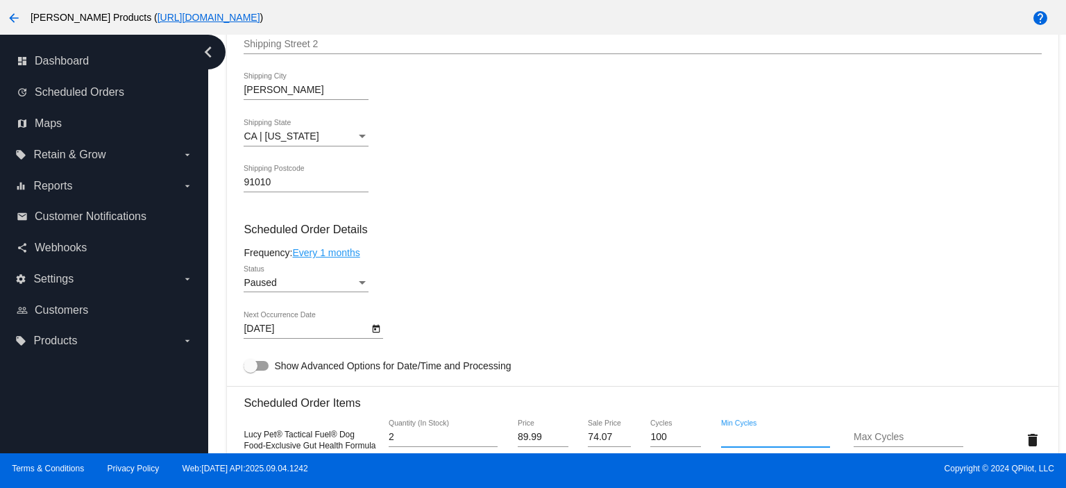
scroll to position [0, 0]
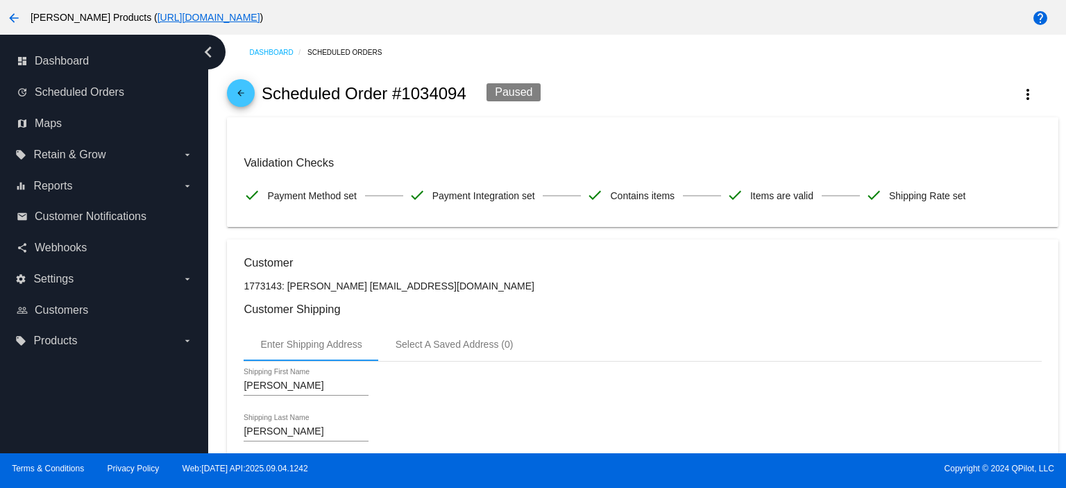
click at [243, 92] on mat-icon "arrow_back" at bounding box center [240, 96] width 17 height 17
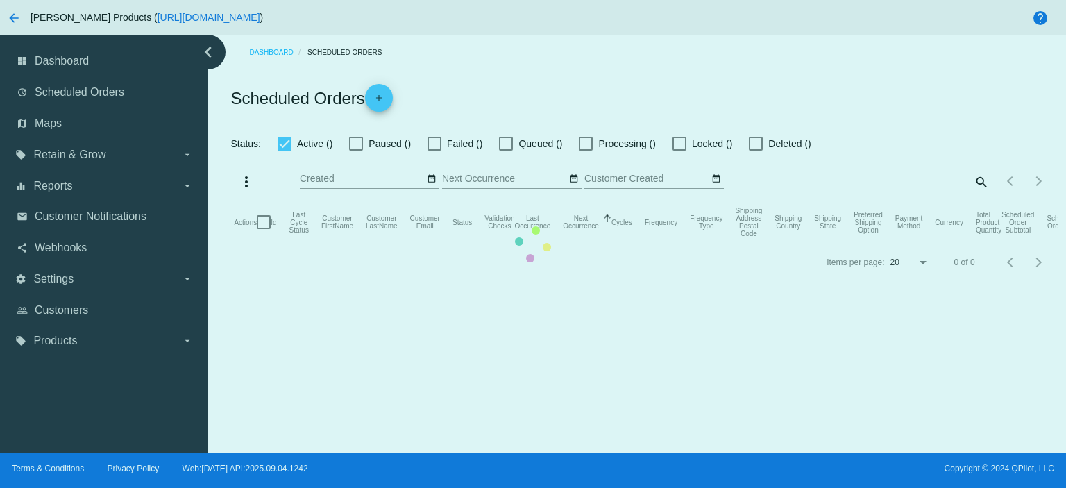
checkbox input "true"
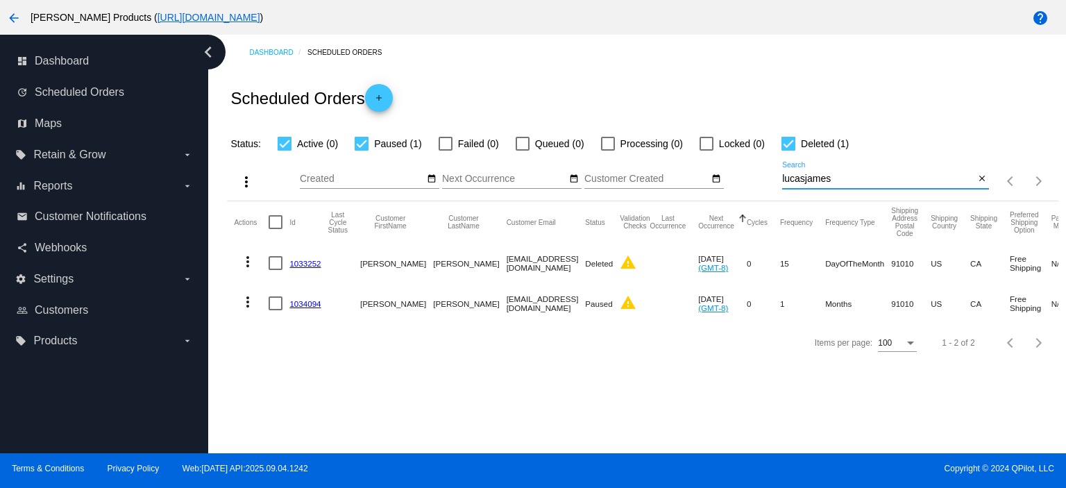
drag, startPoint x: 850, startPoint y: 180, endPoint x: 704, endPoint y: 174, distance: 145.8
click at [719, 182] on div "more_vert Sep Jan Feb Mar [DATE]" at bounding box center [642, 176] width 830 height 49
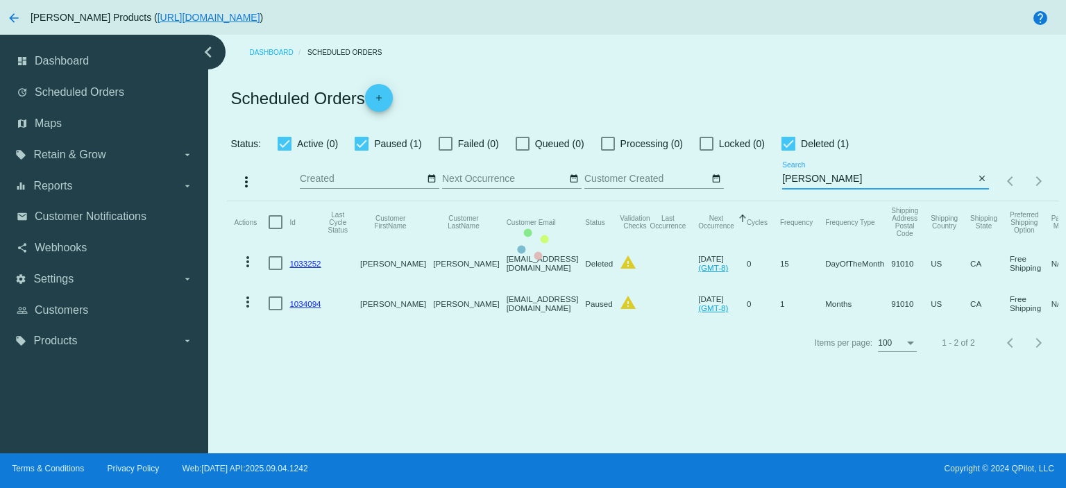
type input "michellesal415"
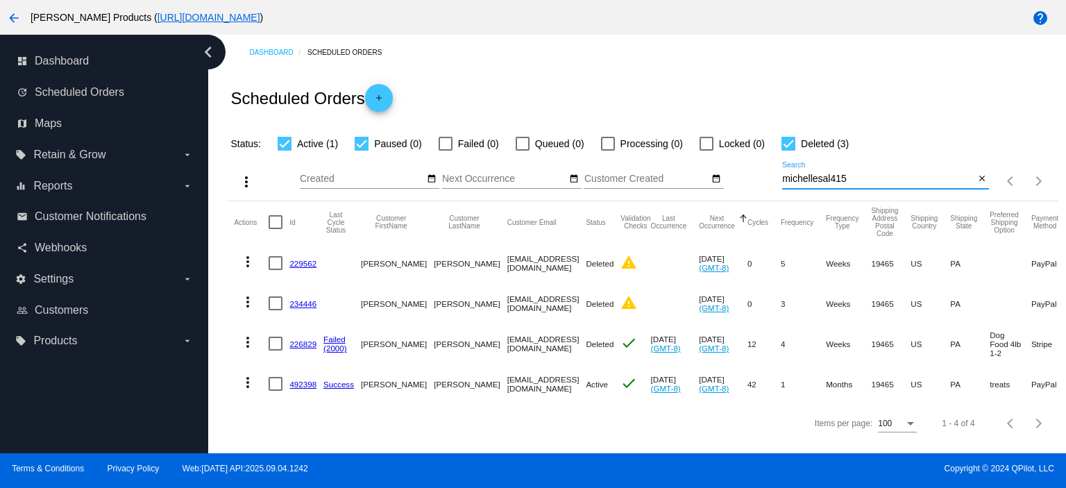
click at [306, 383] on link "492398" at bounding box center [302, 383] width 27 height 9
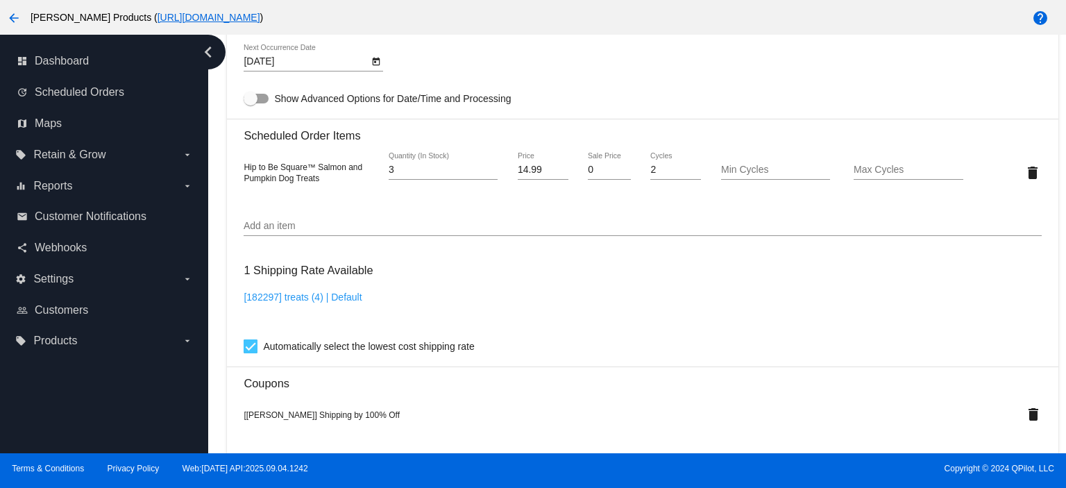
scroll to position [925, 0]
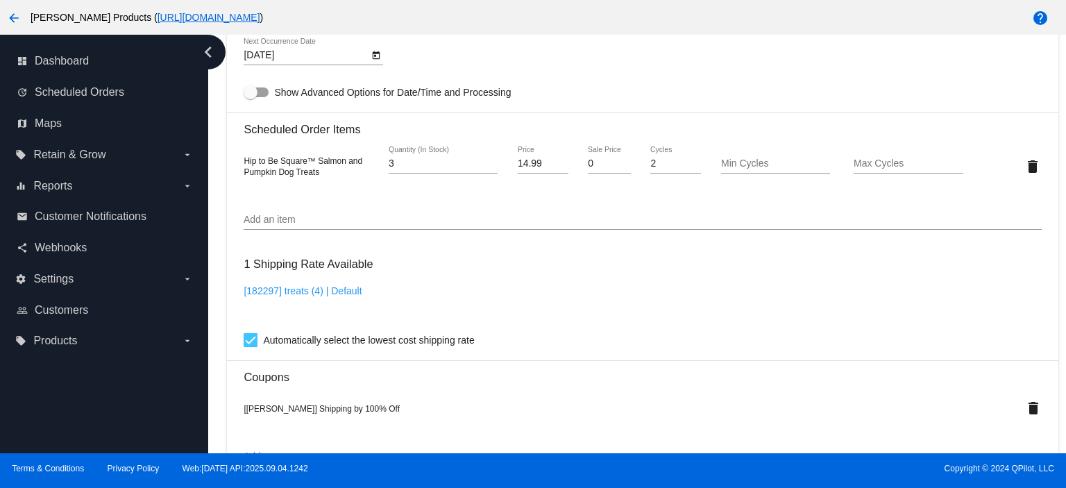
click at [251, 223] on input "Add an item" at bounding box center [642, 219] width 797 height 11
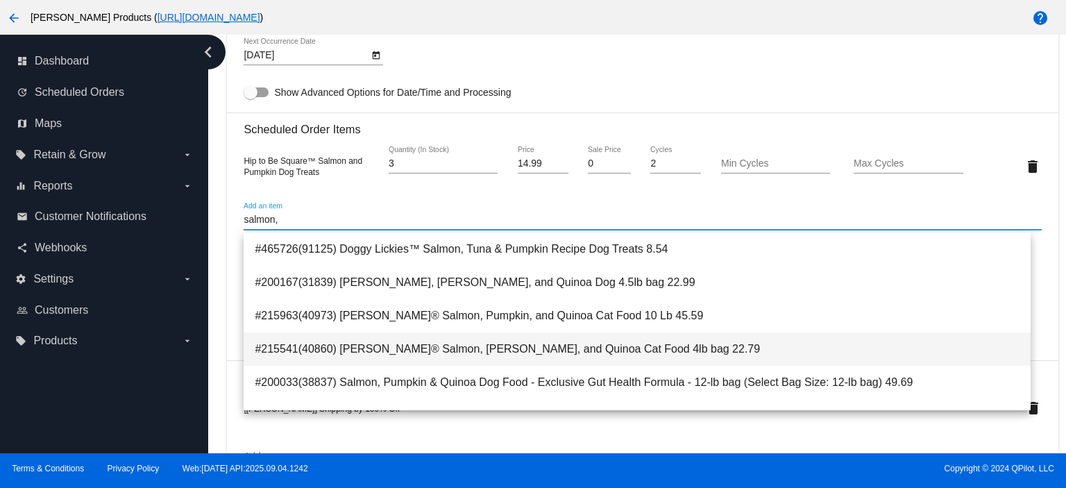
scroll to position [92, 0]
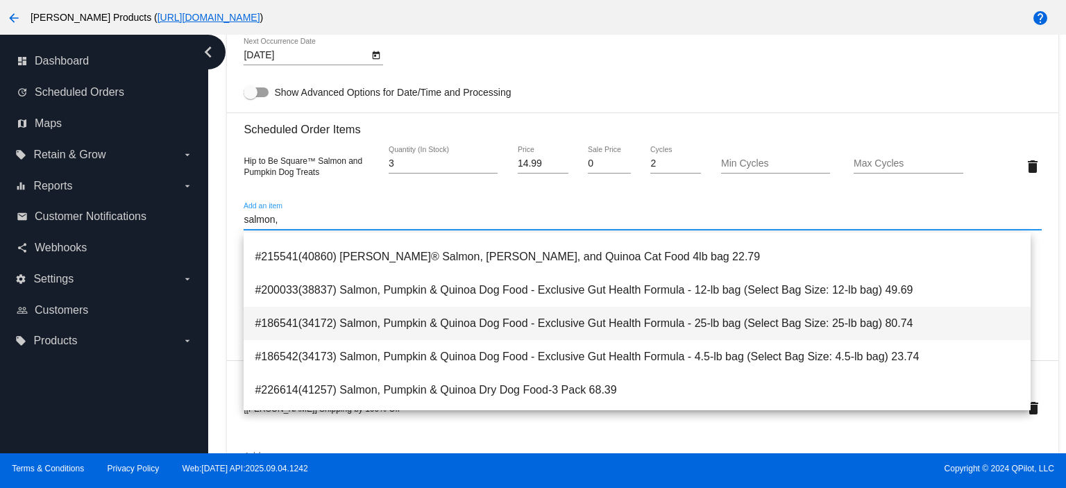
type input "salmon,"
click at [599, 318] on span "#186541(34172) Salmon, Pumpkin & Quinoa Dog Food - Exclusive Gut Health Formula…" at bounding box center [637, 323] width 764 height 33
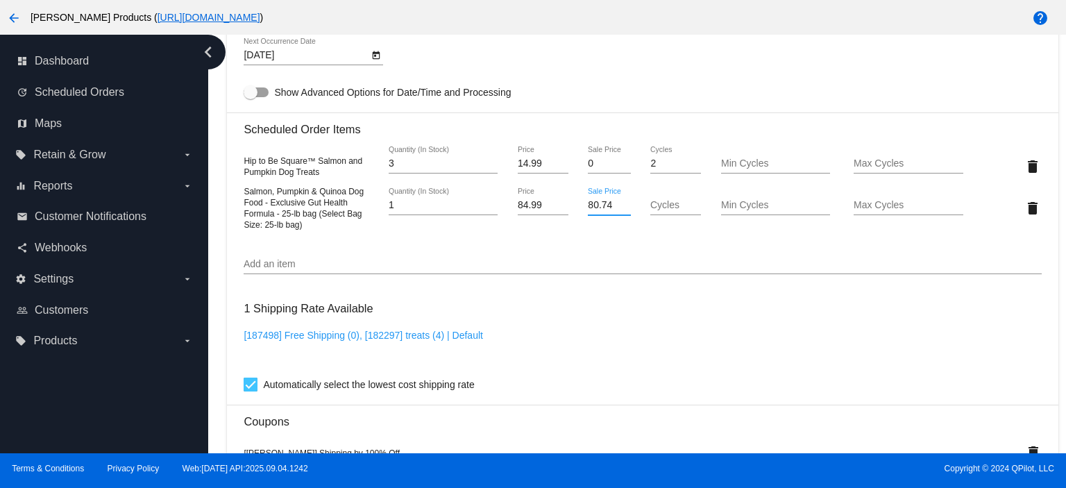
drag, startPoint x: 607, startPoint y: 211, endPoint x: 545, endPoint y: 214, distance: 61.8
click at [552, 214] on div "Salmon, Pumpkin & Quinoa Dog Food - Exclusive Gut Health Formula - 25-lb bag (S…" at bounding box center [642, 207] width 797 height 44
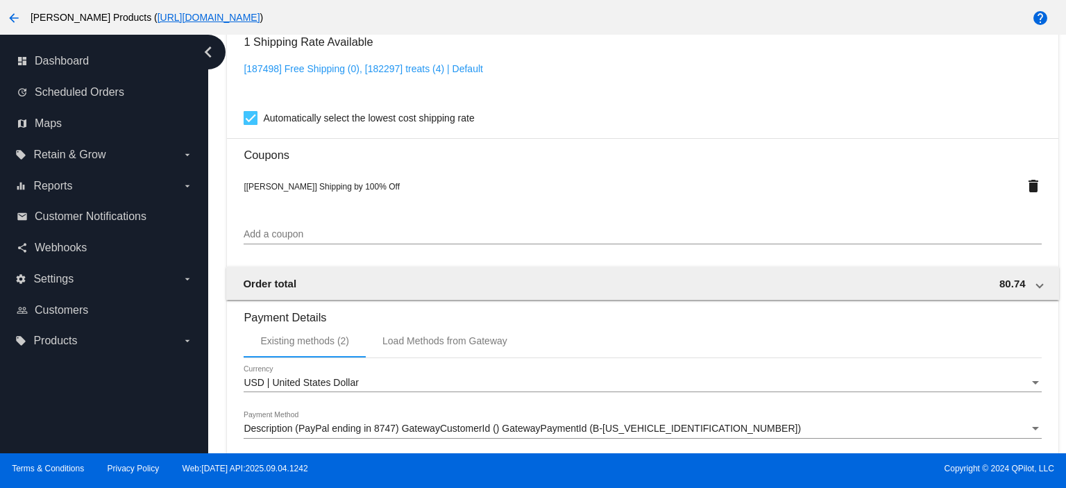
scroll to position [1387, 0]
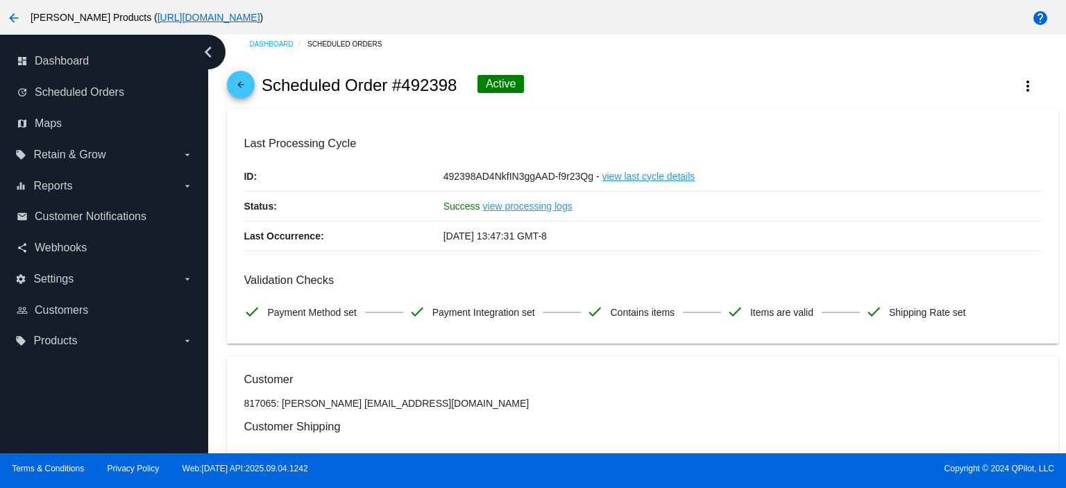
scroll to position [0, 0]
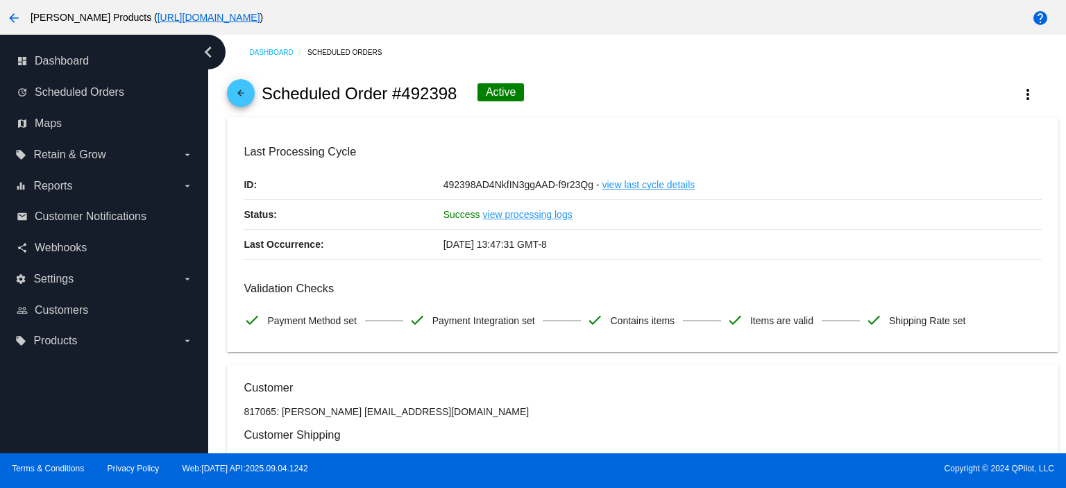
type input "0"
click at [244, 91] on mat-icon "arrow_back" at bounding box center [240, 96] width 17 height 17
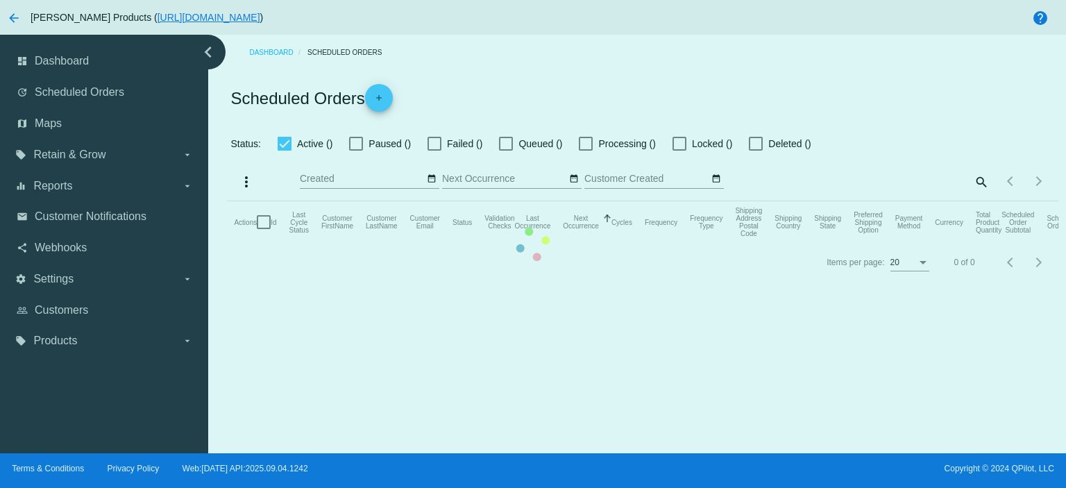
checkbox input "true"
click at [855, 201] on mat-table "Actions Id Last Cycle Status Customer FirstName Customer LastName Customer Emai…" at bounding box center [642, 222] width 830 height 42
click at [849, 201] on mat-table "Actions Id Last Cycle Status Customer FirstName Customer LastName Customer Emai…" at bounding box center [642, 222] width 830 height 42
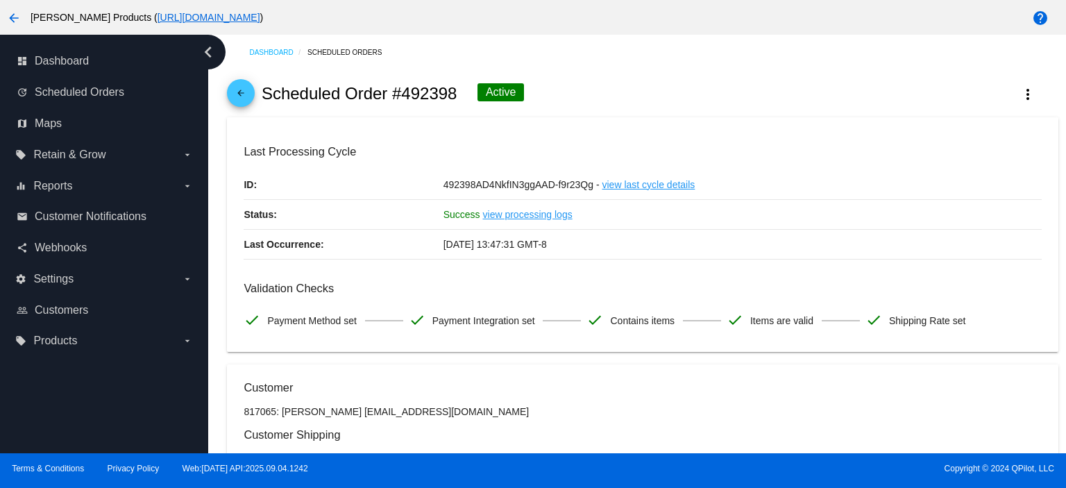
click at [234, 100] on mat-icon "arrow_back" at bounding box center [240, 96] width 17 height 17
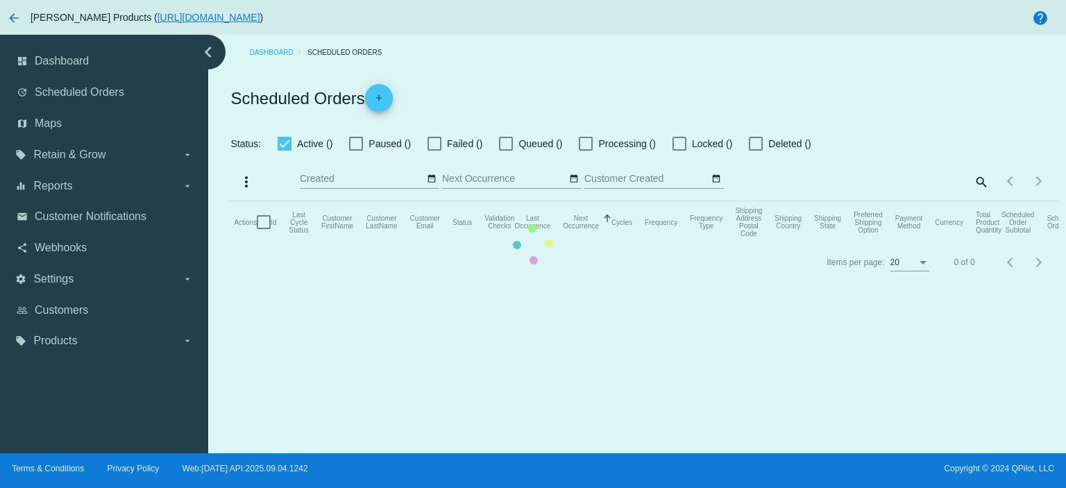
checkbox input "true"
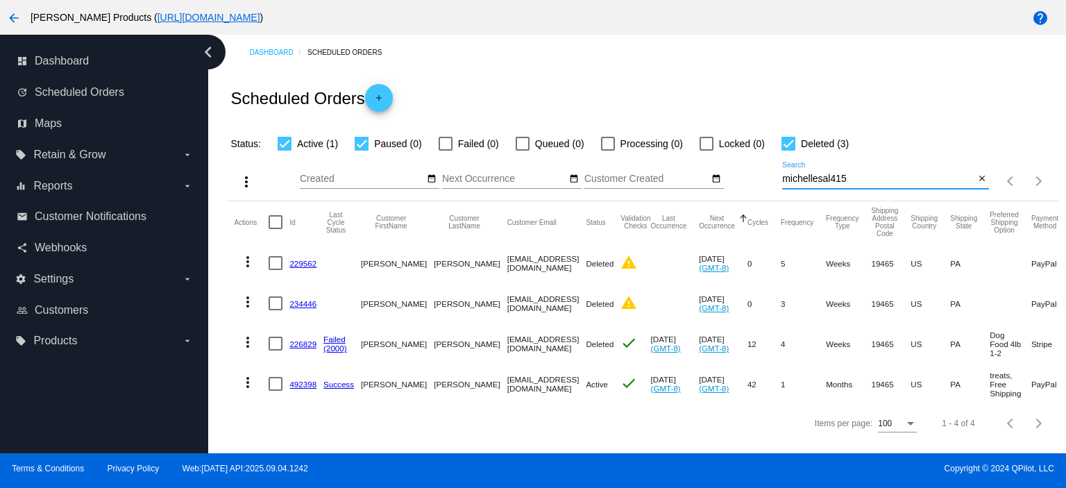
drag, startPoint x: 855, startPoint y: 182, endPoint x: 685, endPoint y: 185, distance: 169.3
click at [690, 185] on div "more_vert Sep Jan Feb Mar [DATE]" at bounding box center [642, 176] width 830 height 49
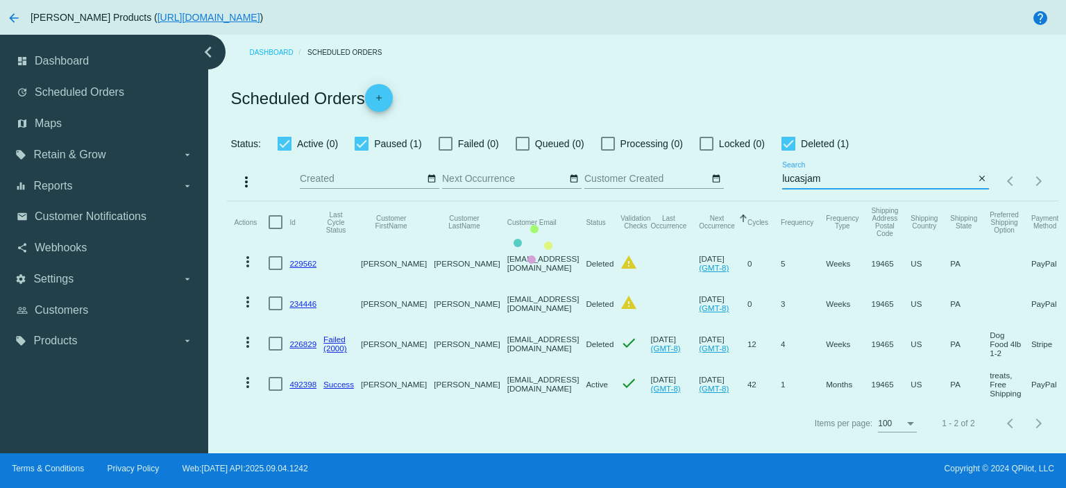
type input "[EMAIL_ADDRESS][DOMAIN_NAME]"
